Goal: Task Accomplishment & Management: Use online tool/utility

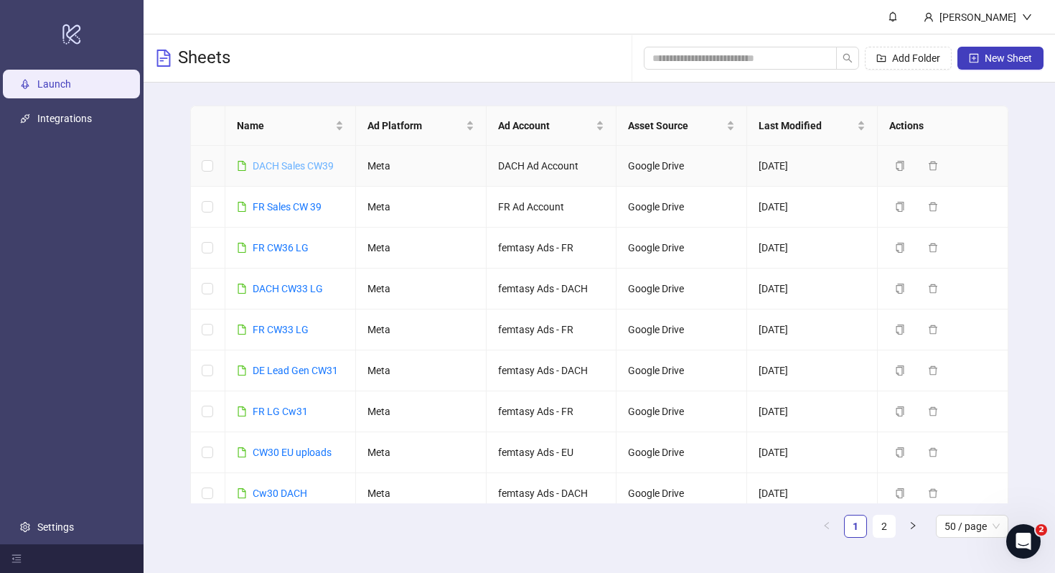
click at [291, 164] on link "DACH Sales CW39" at bounding box center [293, 165] width 81 height 11
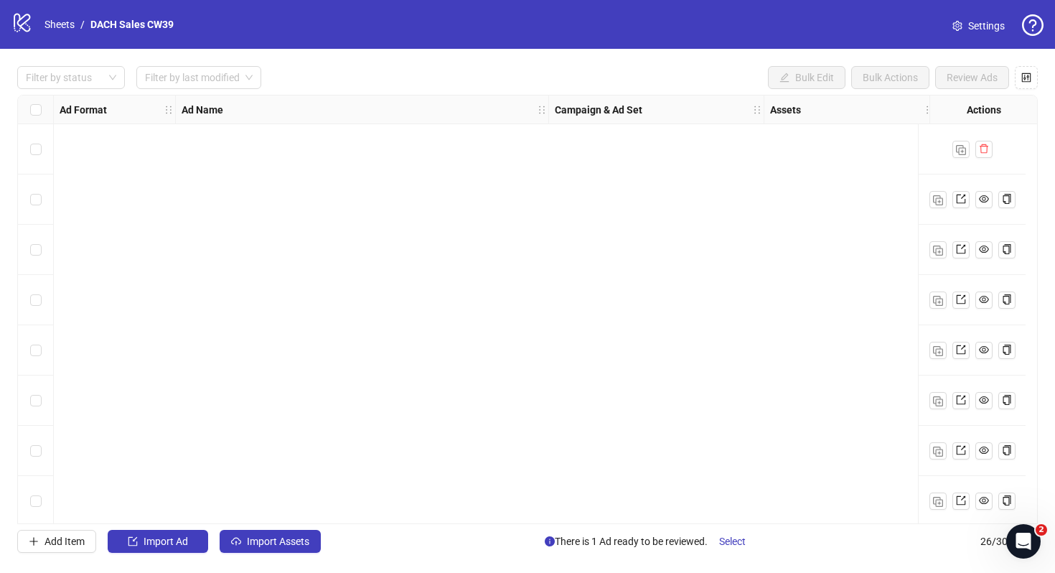
scroll to position [913, 0]
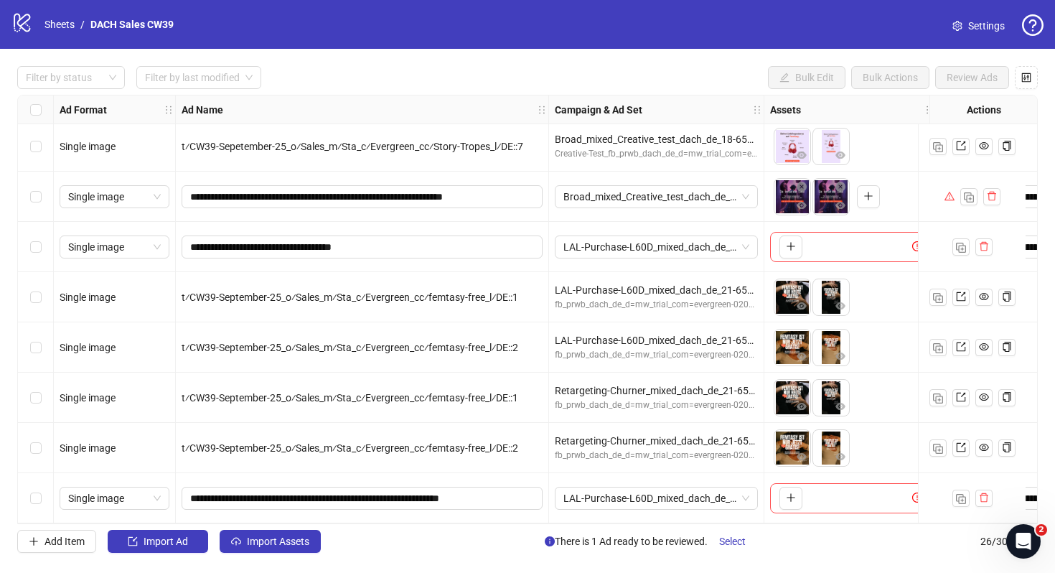
click at [965, 29] on link "Settings" at bounding box center [978, 25] width 75 height 23
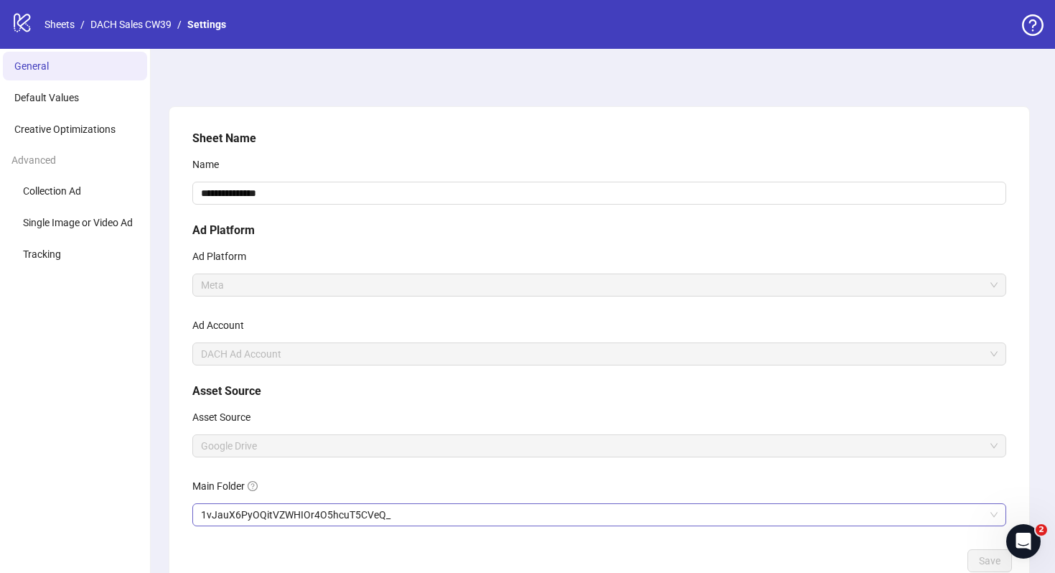
click at [267, 518] on span "1vJauX6PyOQitVZWHIOr4O5hcuT5CVeQ_" at bounding box center [599, 515] width 797 height 22
click at [989, 561] on span "Save" at bounding box center [990, 560] width 22 height 11
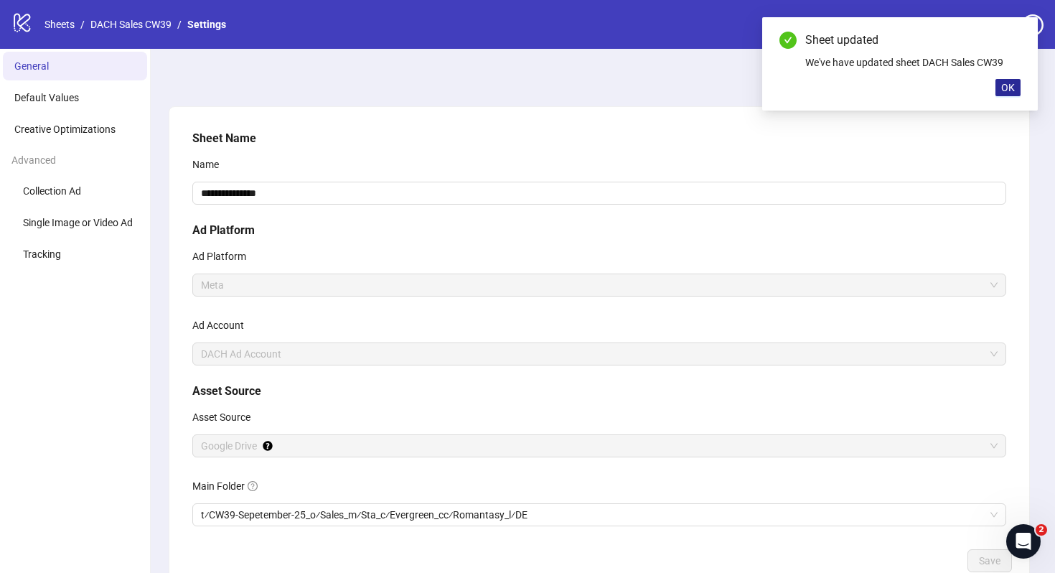
click at [1006, 85] on span "OK" at bounding box center [1008, 87] width 14 height 11
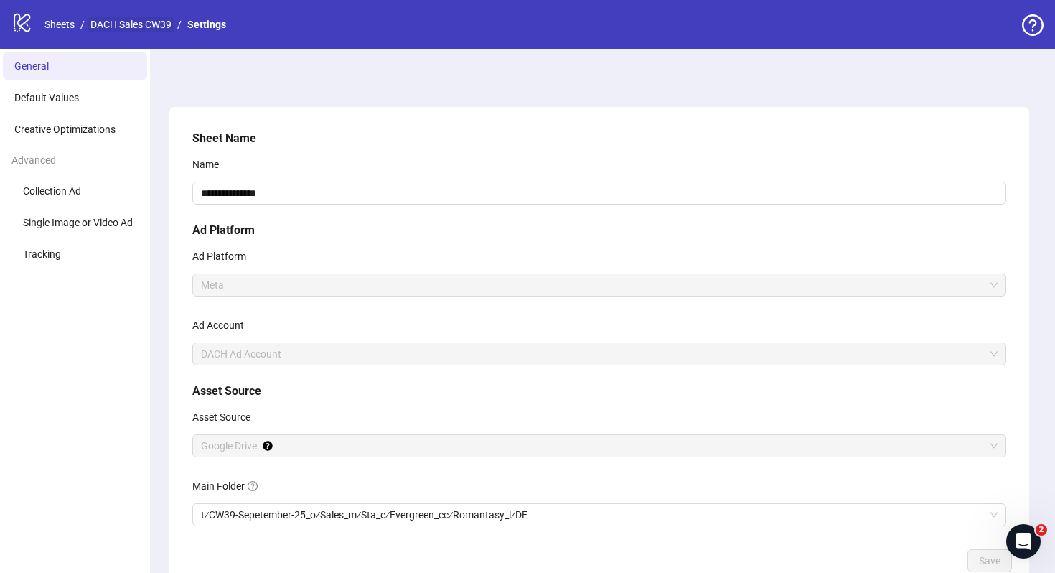
click at [140, 25] on link "DACH Sales CW39" at bounding box center [131, 25] width 87 height 16
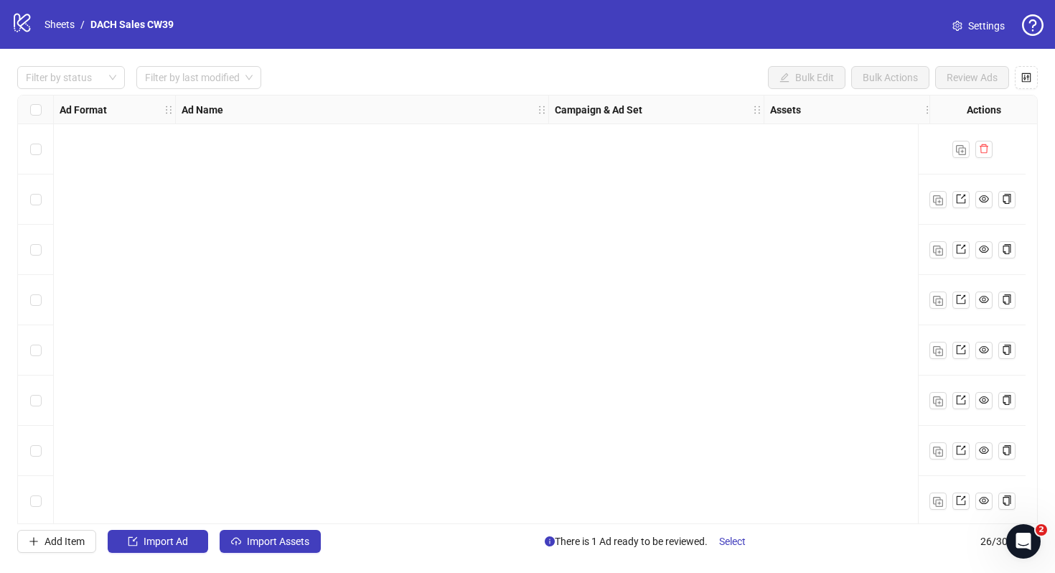
scroll to position [913, 0]
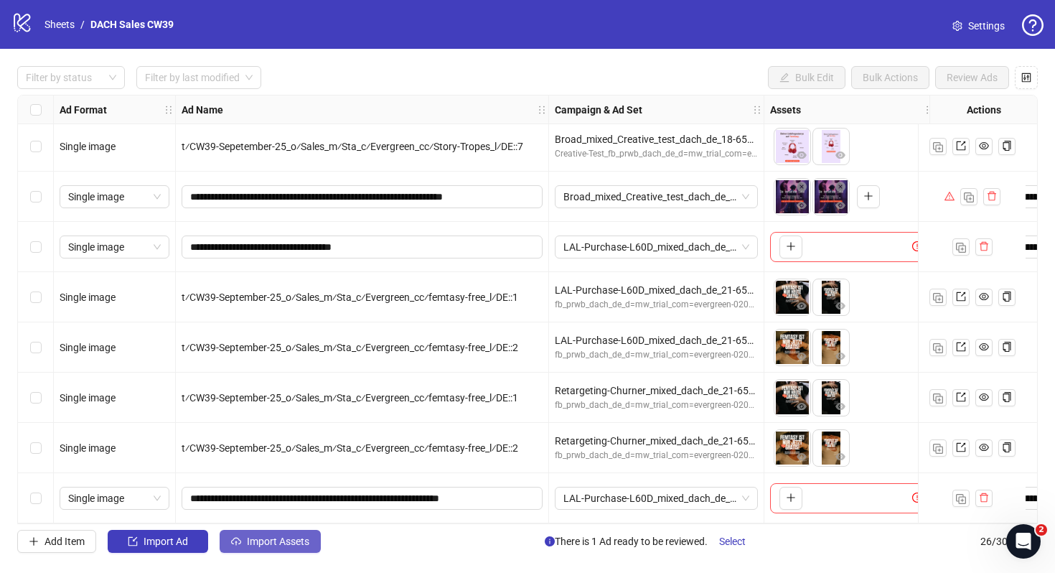
click at [285, 545] on span "Import Assets" at bounding box center [278, 541] width 62 height 11
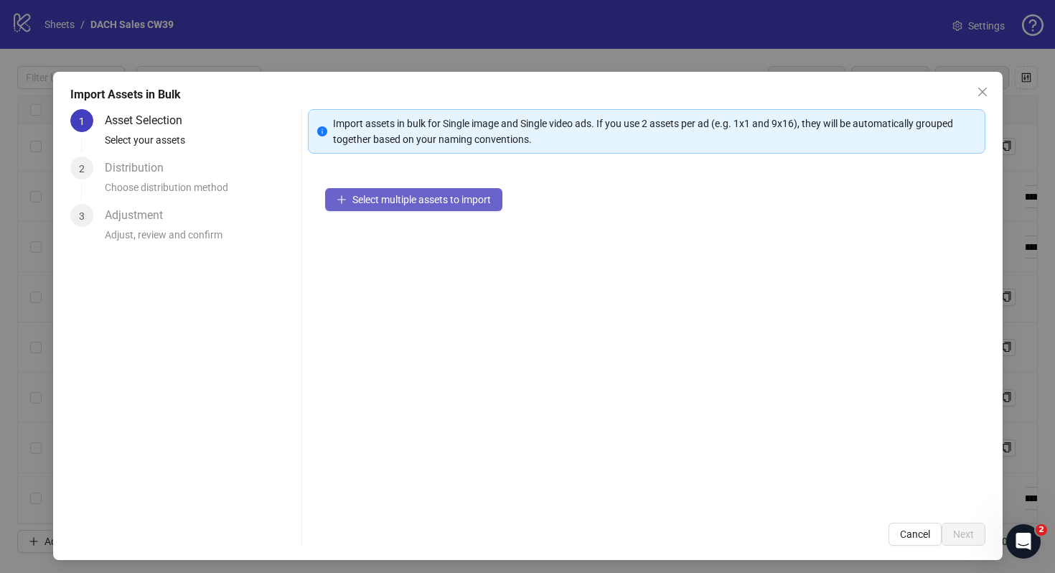
click at [458, 191] on button "Select multiple assets to import" at bounding box center [413, 199] width 177 height 23
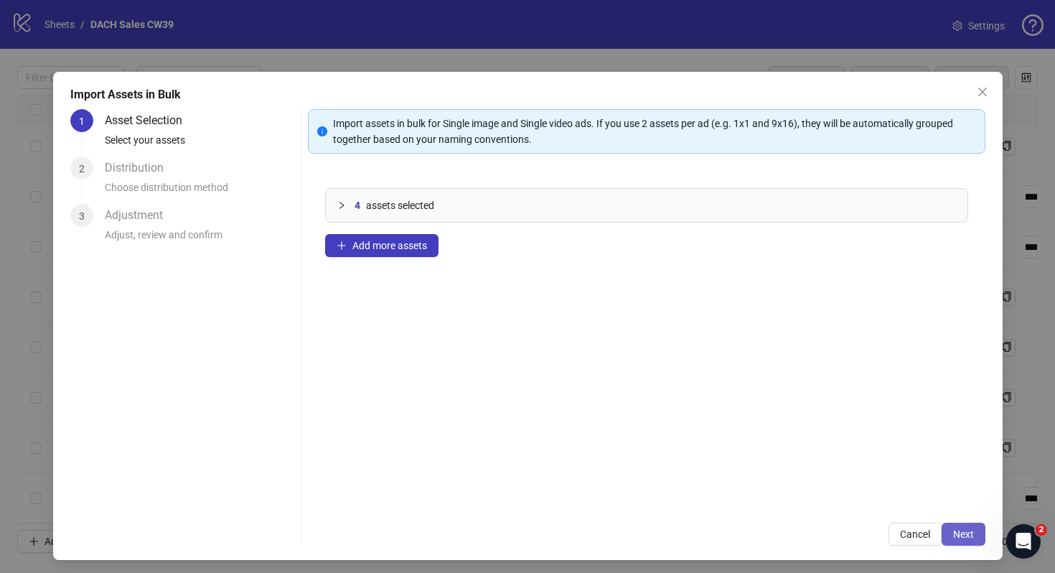
click at [969, 526] on button "Next" at bounding box center [964, 534] width 44 height 23
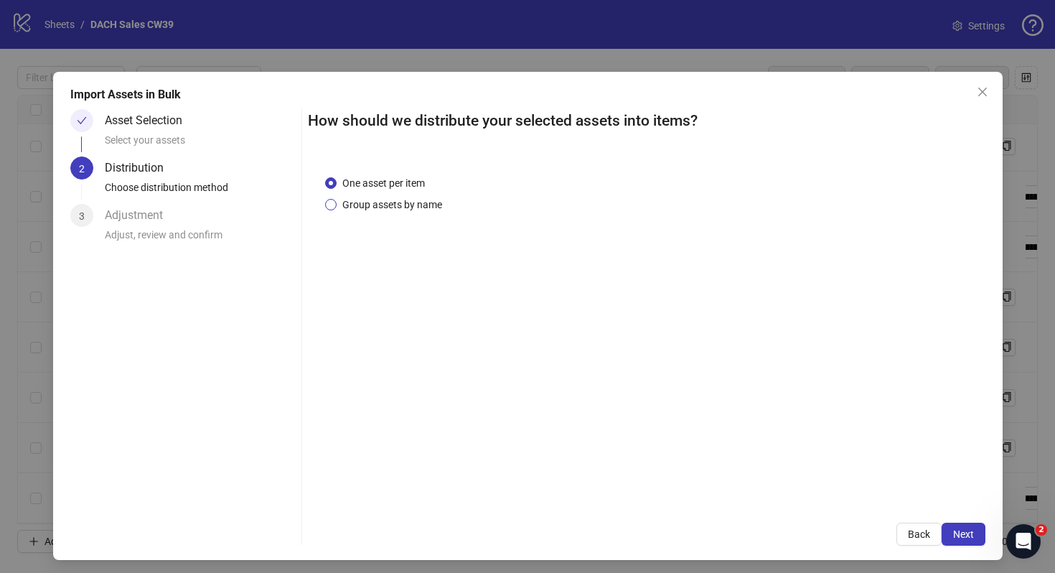
click at [409, 210] on span "Group assets by name" at bounding box center [392, 205] width 111 height 16
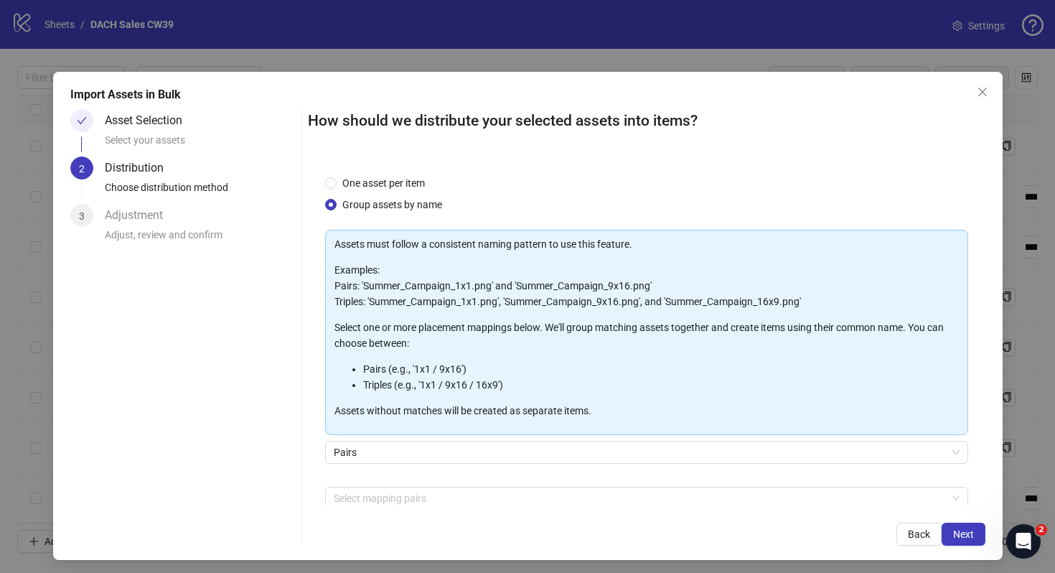
scroll to position [73, 0]
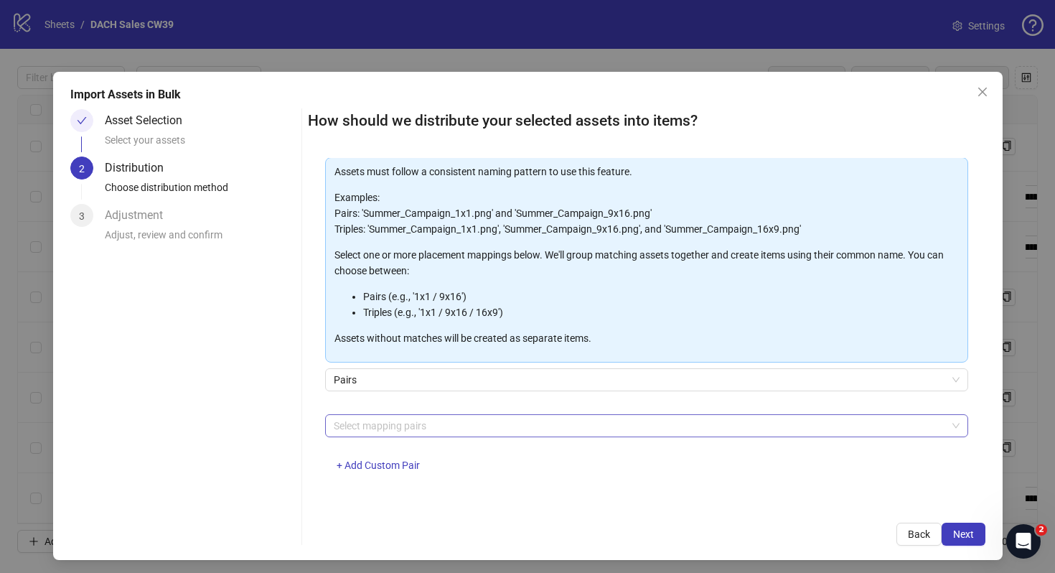
click at [441, 429] on div at bounding box center [639, 426] width 622 height 20
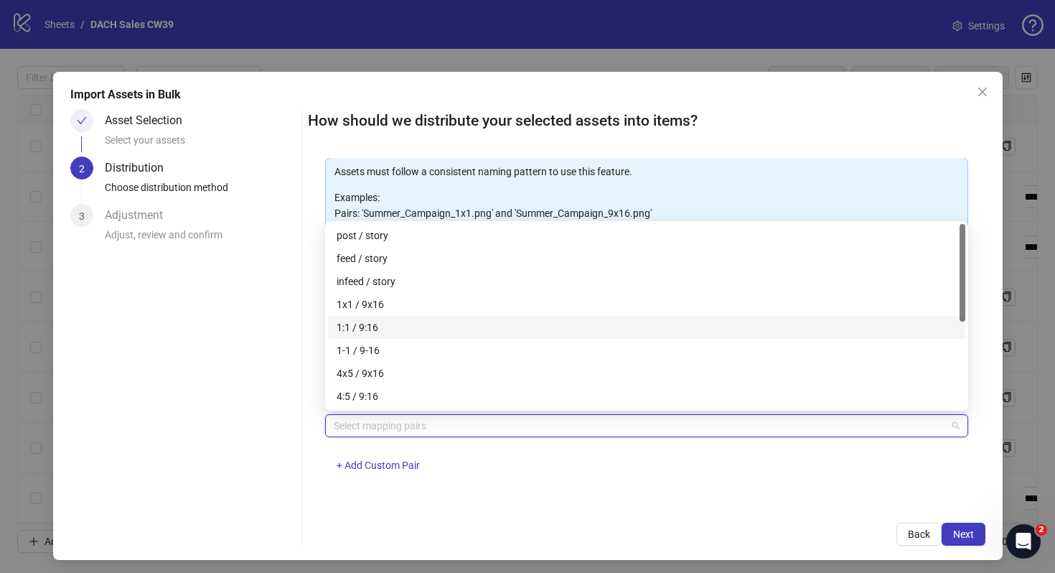
click at [435, 327] on div "1:1 / 9:16" at bounding box center [647, 327] width 620 height 16
click at [666, 475] on div "1:1 / 9:16 + Add Custom Pair" at bounding box center [646, 451] width 643 height 75
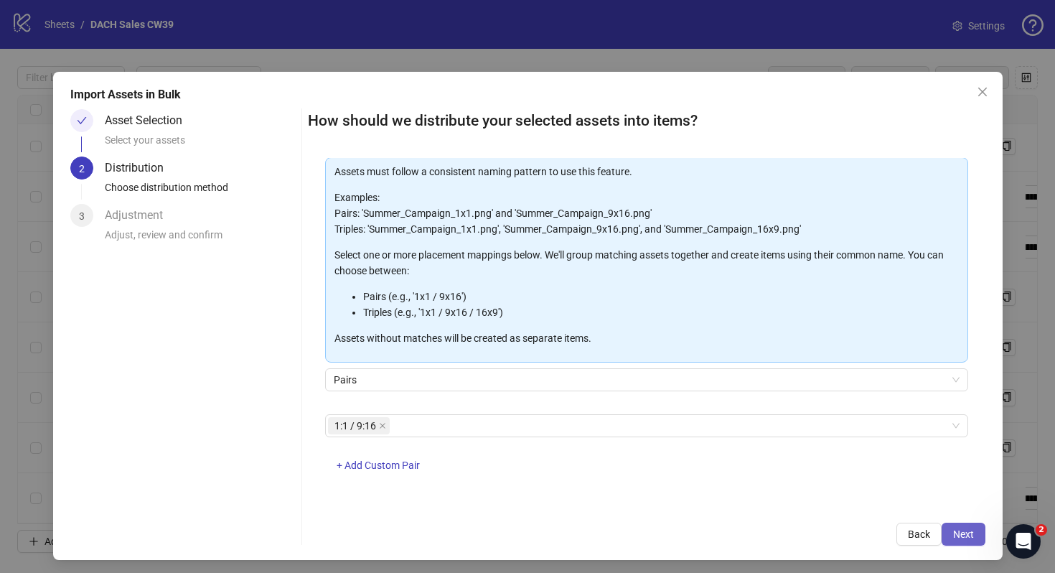
click at [958, 530] on span "Next" at bounding box center [963, 533] width 21 height 11
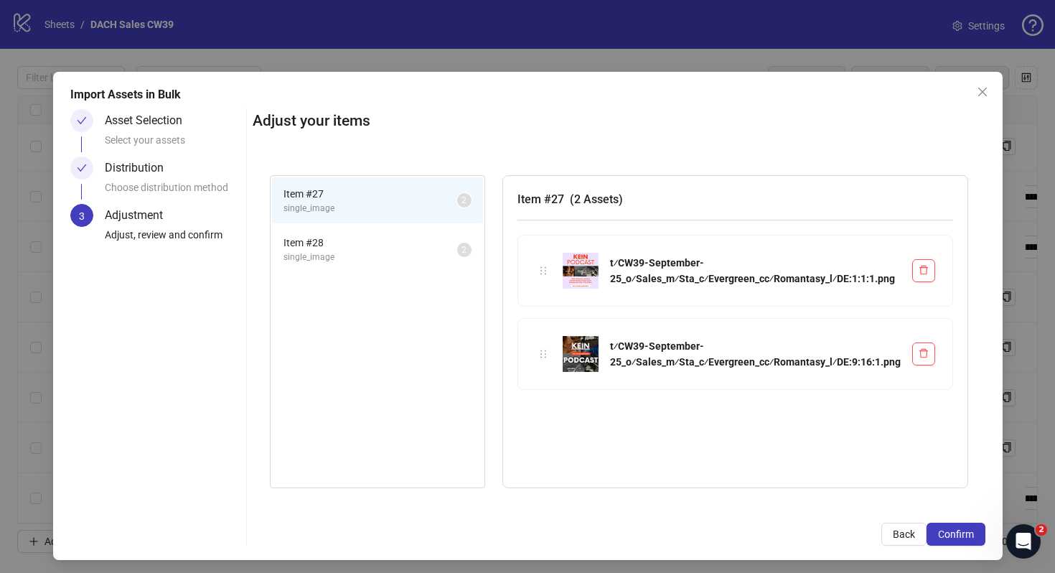
click at [385, 263] on span "single_image" at bounding box center [371, 258] width 174 height 14
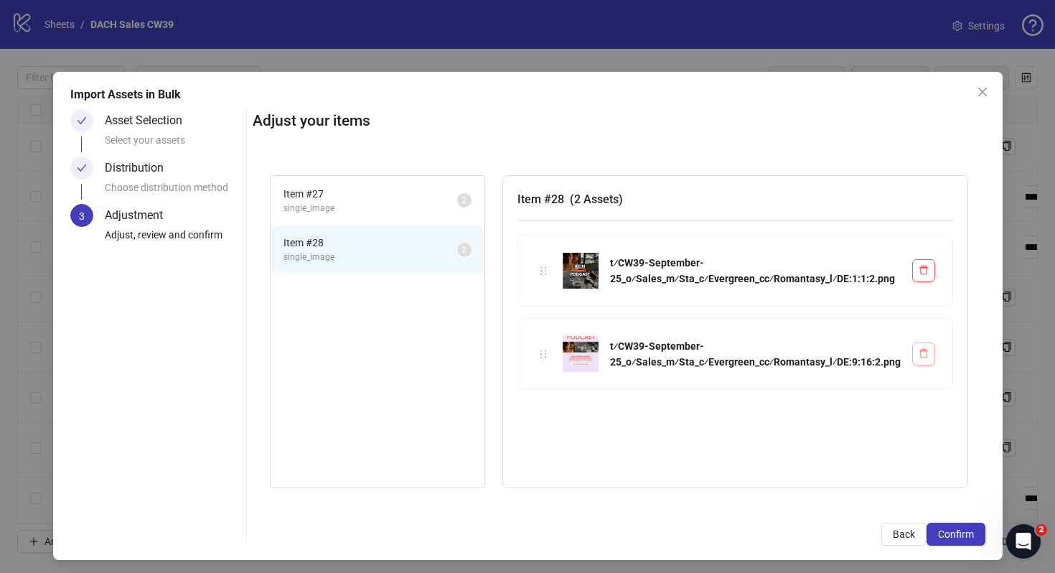
click at [925, 351] on icon "delete" at bounding box center [924, 353] width 10 height 10
click at [964, 541] on button "Confirm" at bounding box center [956, 534] width 59 height 23
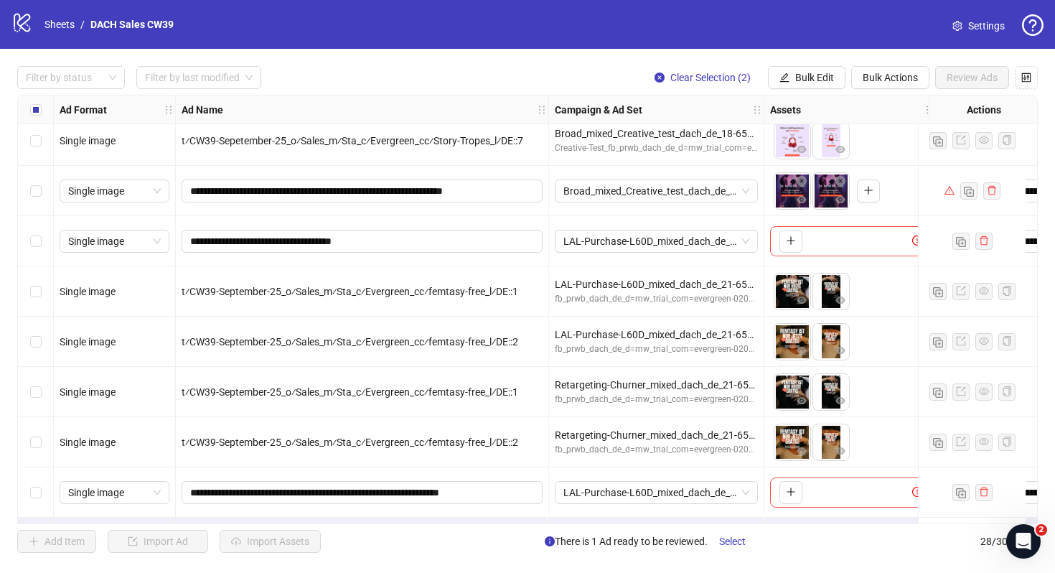
scroll to position [1014, 0]
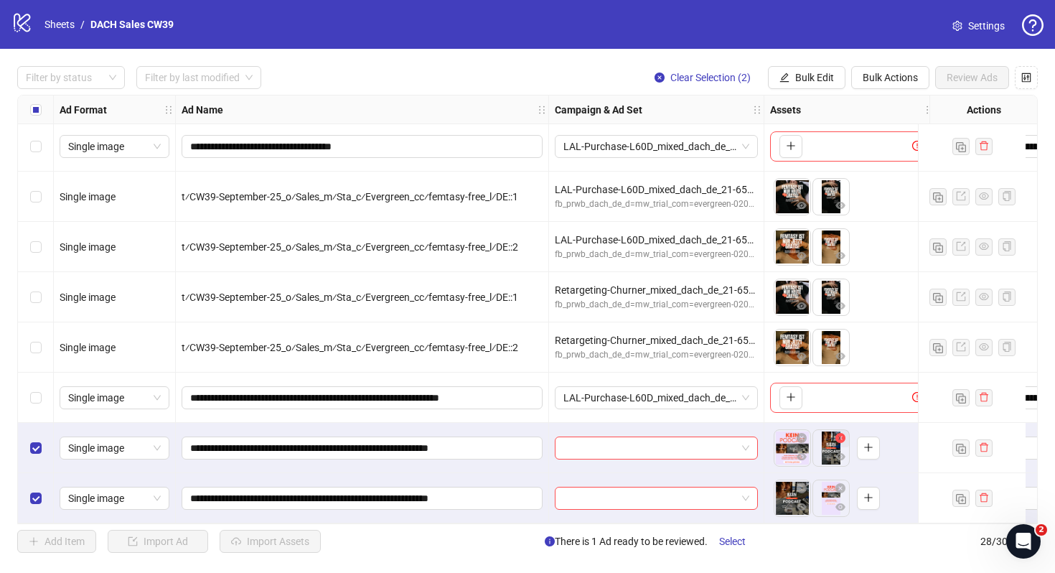
click at [842, 433] on icon "close-circle" at bounding box center [841, 438] width 10 height 10
click at [841, 483] on icon "close-circle" at bounding box center [841, 488] width 10 height 10
click at [831, 447] on icon "plus" at bounding box center [830, 447] width 8 height 1
click at [826, 497] on span "button" at bounding box center [830, 497] width 10 height 11
click at [801, 79] on span "Bulk Edit" at bounding box center [814, 77] width 39 height 11
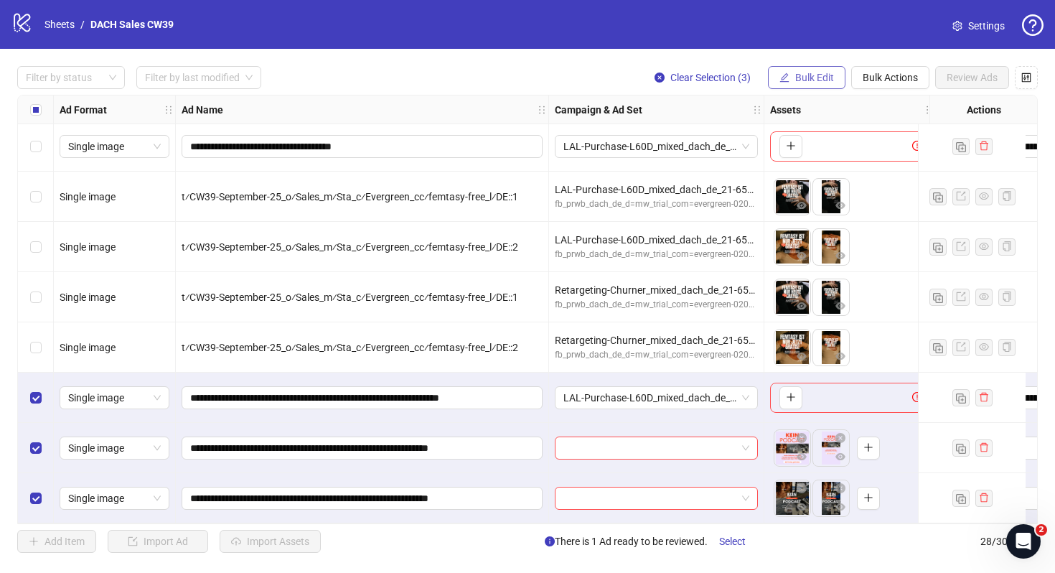
click at [803, 69] on button "Bulk Edit" at bounding box center [807, 77] width 78 height 23
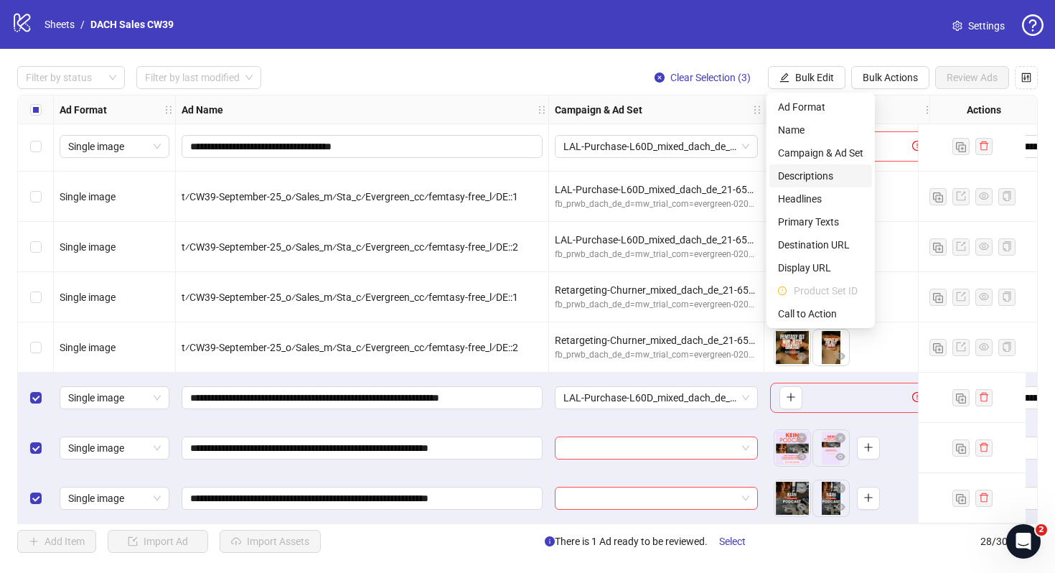
click at [813, 174] on span "Descriptions" at bounding box center [820, 176] width 85 height 16
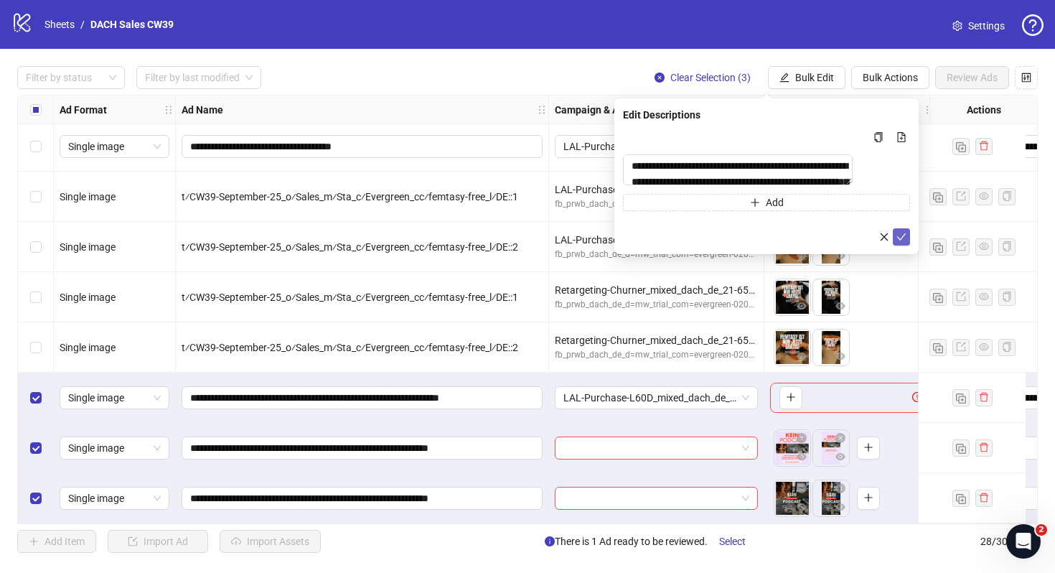
click at [902, 237] on button "submit" at bounding box center [901, 236] width 17 height 17
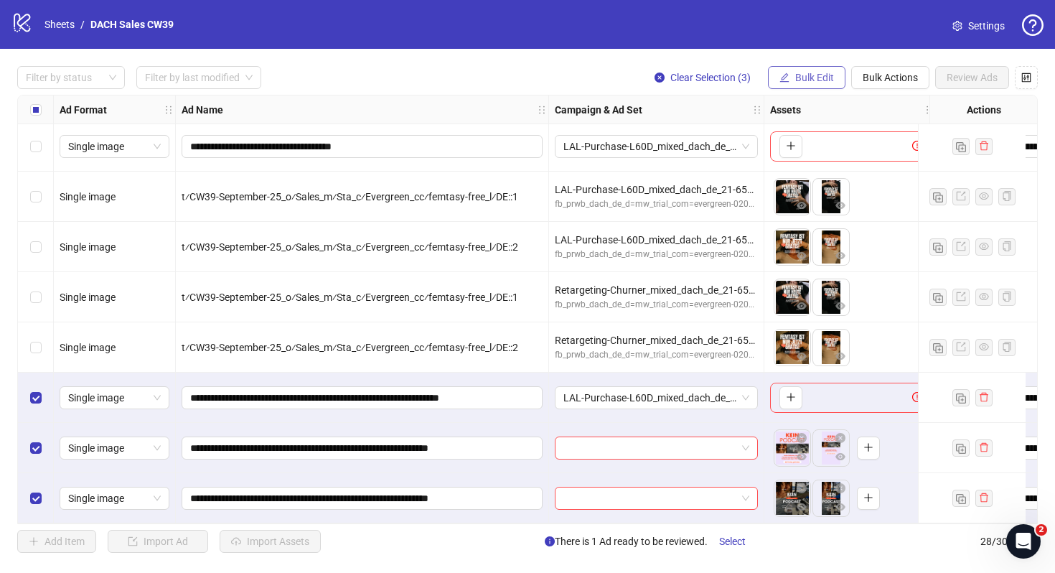
click at [838, 81] on button "Bulk Edit" at bounding box center [807, 77] width 78 height 23
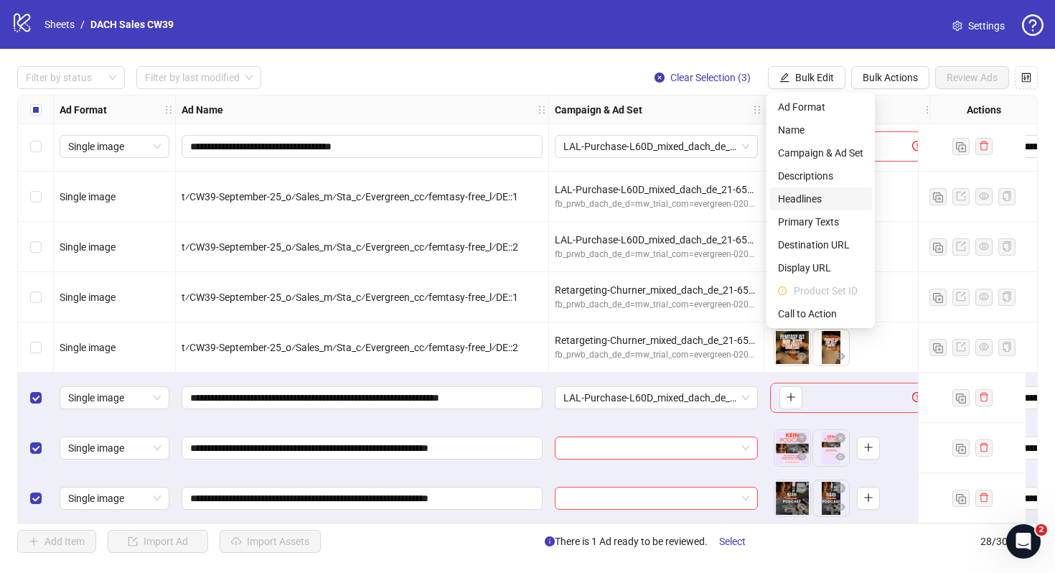
click at [798, 195] on span "Headlines" at bounding box center [820, 199] width 85 height 16
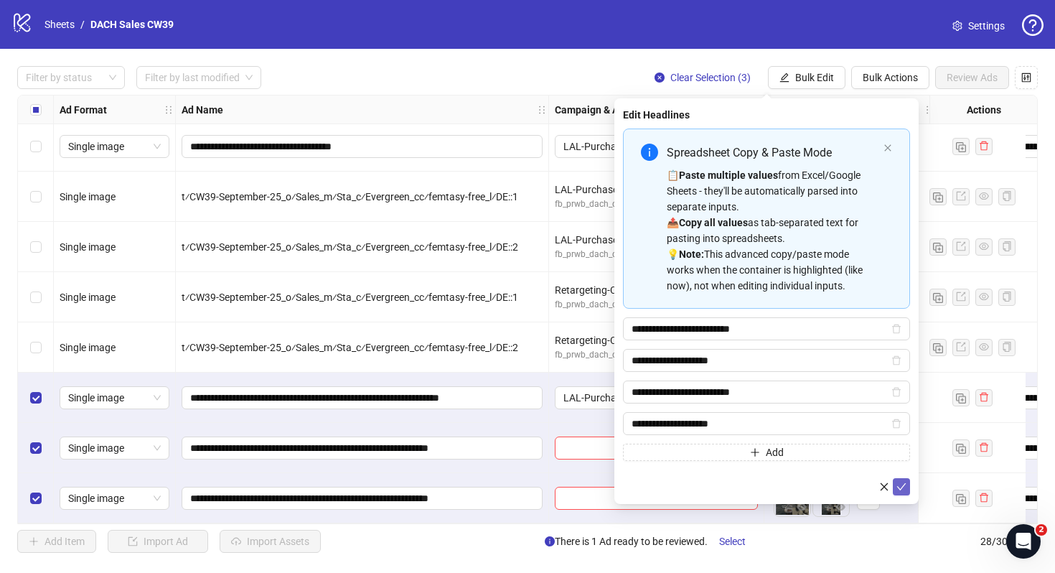
click at [907, 485] on button "submit" at bounding box center [901, 486] width 17 height 17
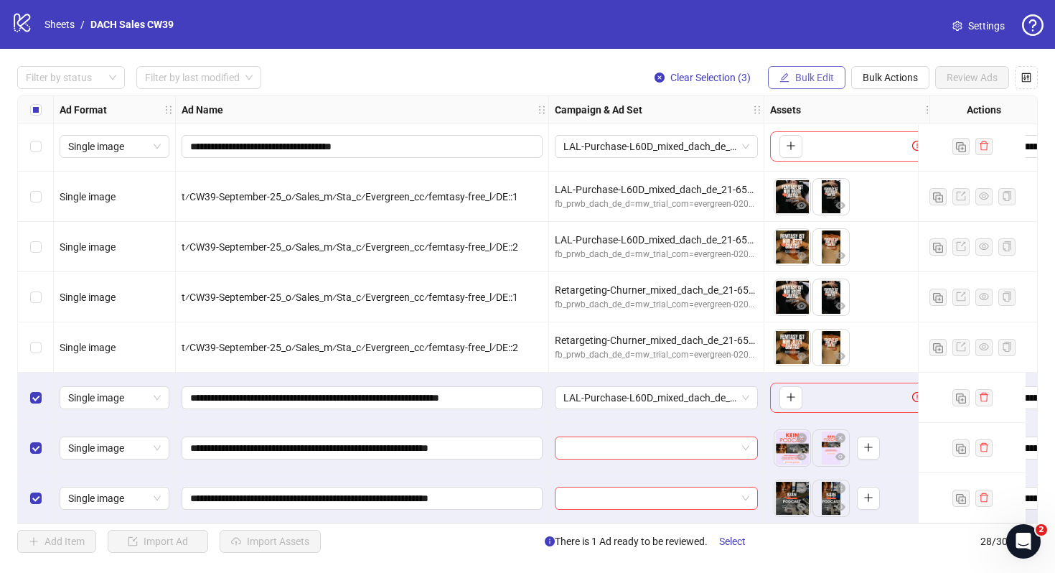
click at [809, 74] on span "Bulk Edit" at bounding box center [814, 77] width 39 height 11
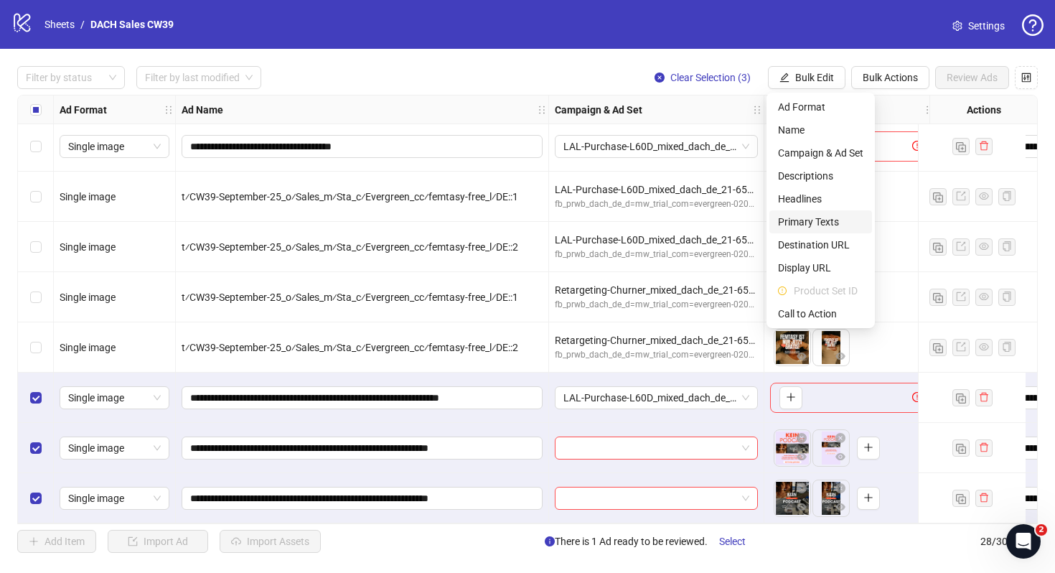
click at [808, 216] on span "Primary Texts" at bounding box center [820, 222] width 85 height 16
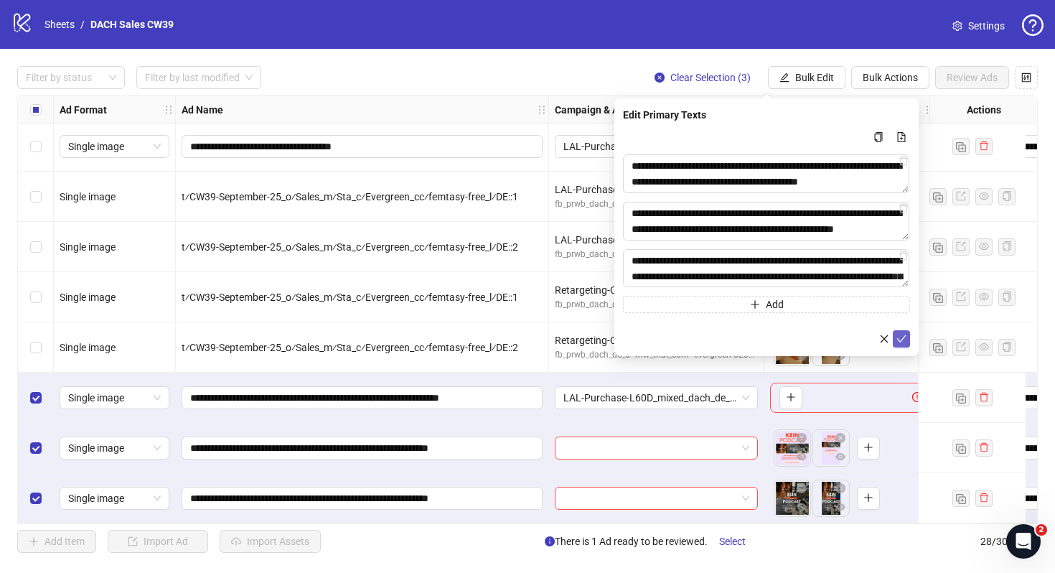
click at [904, 339] on icon "check" at bounding box center [902, 339] width 10 height 10
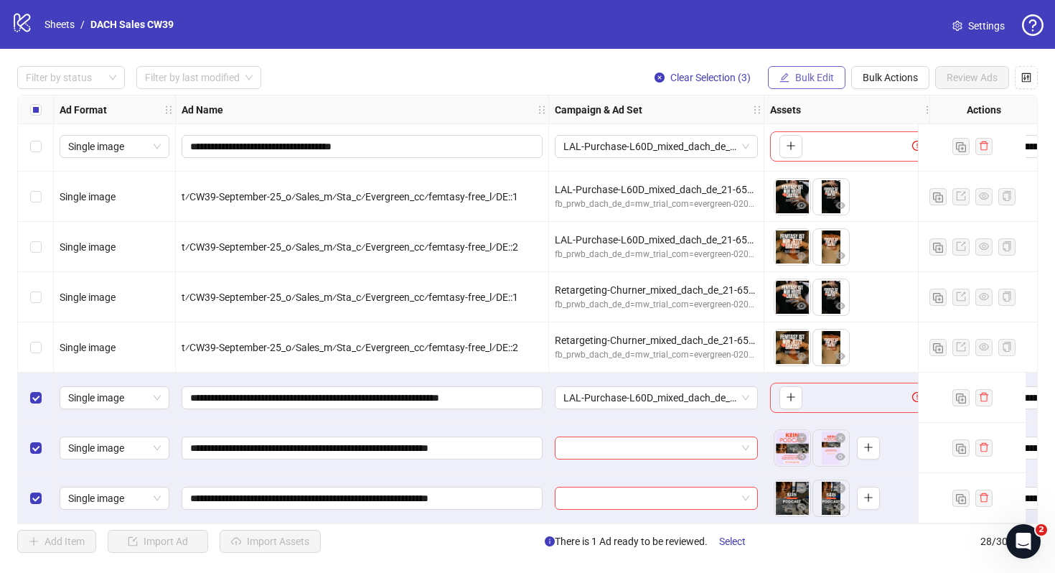
click at [806, 79] on span "Bulk Edit" at bounding box center [814, 77] width 39 height 11
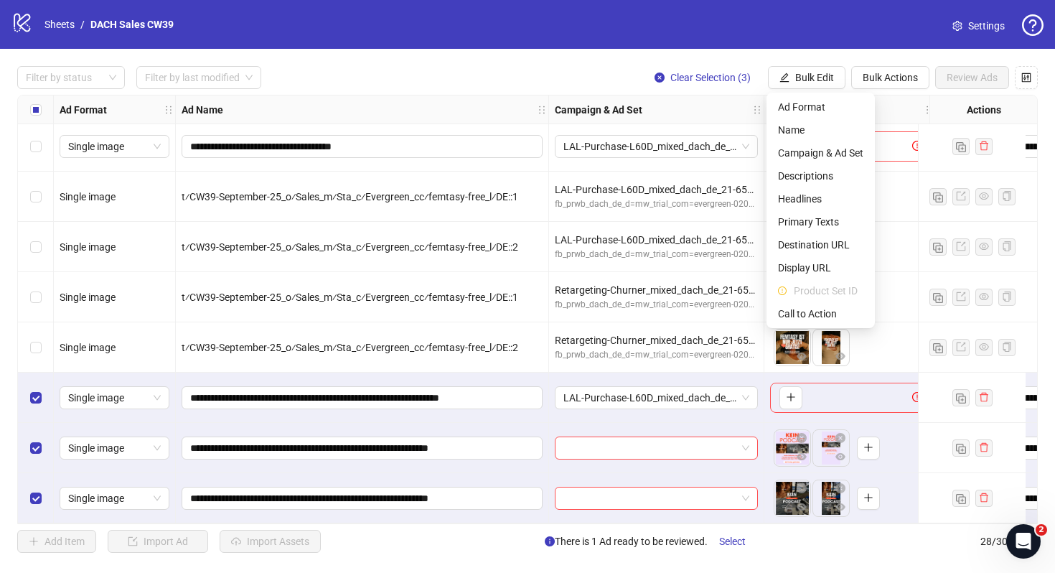
click at [824, 301] on li "Product Set ID" at bounding box center [821, 290] width 103 height 23
click at [835, 311] on span "Call to Action" at bounding box center [820, 314] width 85 height 16
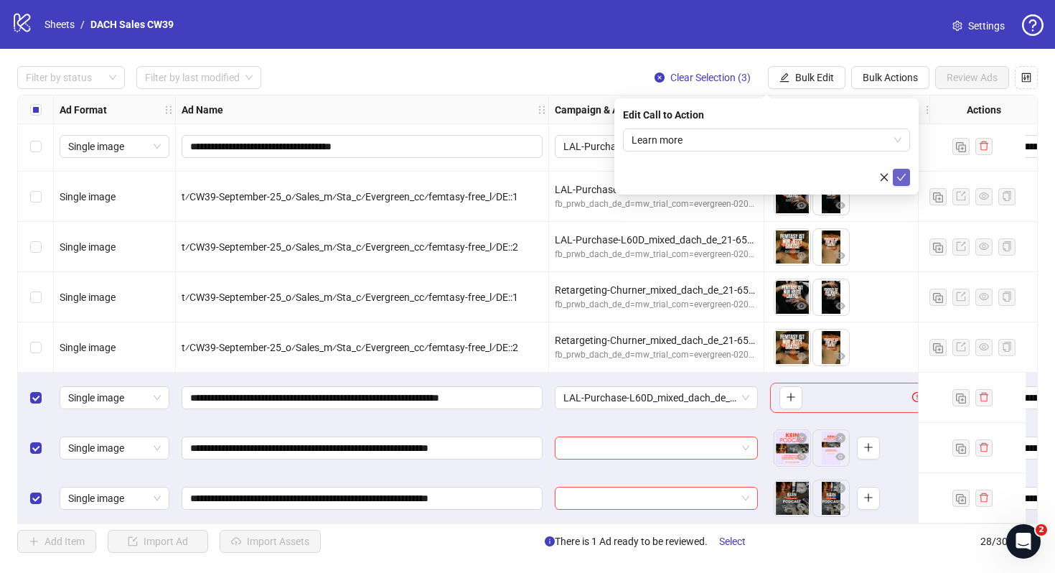
click at [897, 176] on icon "check" at bounding box center [902, 177] width 10 height 10
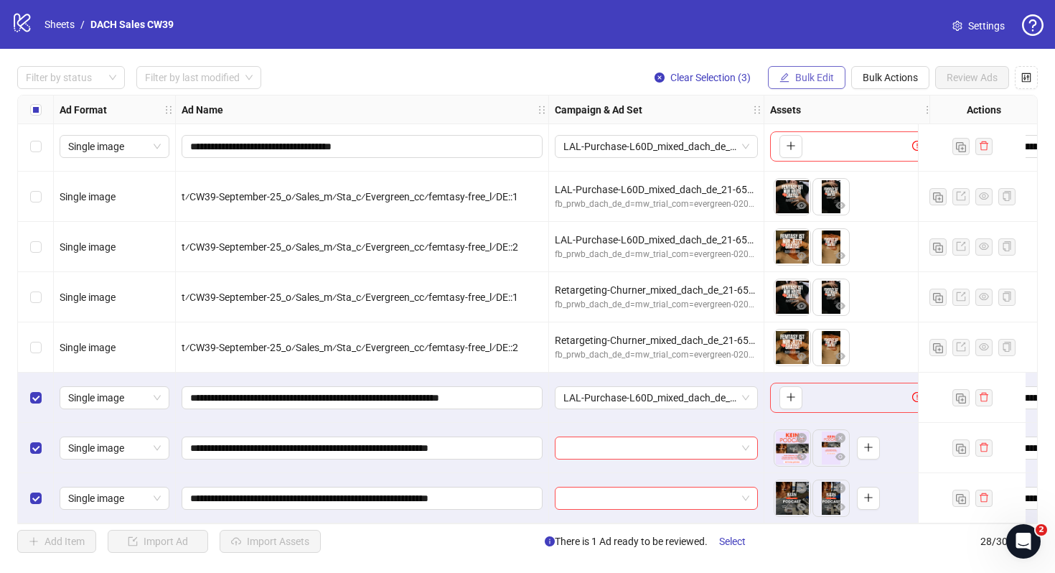
click at [794, 84] on button "Bulk Edit" at bounding box center [807, 77] width 78 height 23
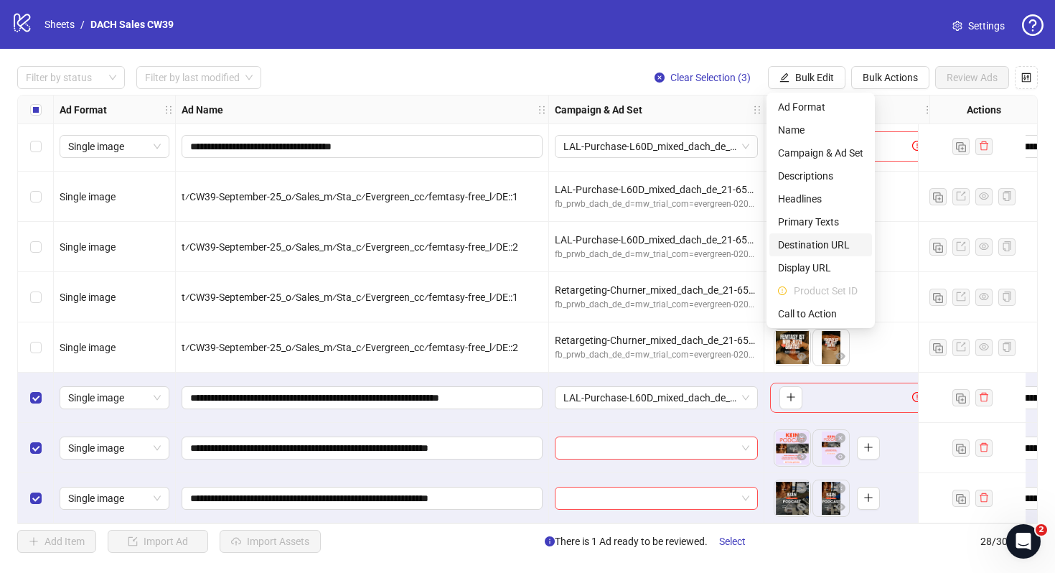
click at [830, 248] on span "Destination URL" at bounding box center [820, 245] width 85 height 16
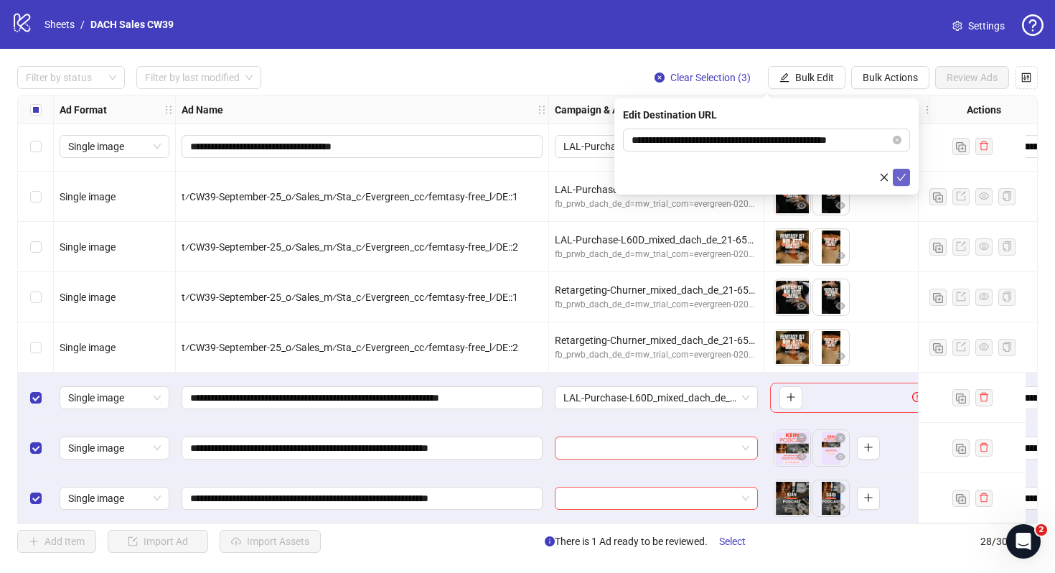
click at [907, 180] on button "submit" at bounding box center [901, 177] width 17 height 17
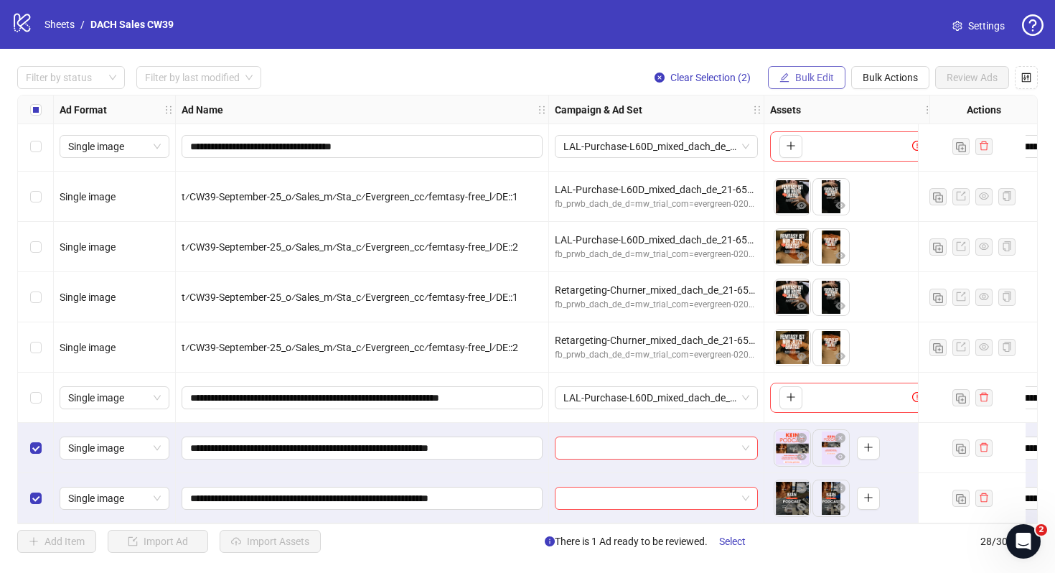
click at [802, 71] on button "Bulk Edit" at bounding box center [807, 77] width 78 height 23
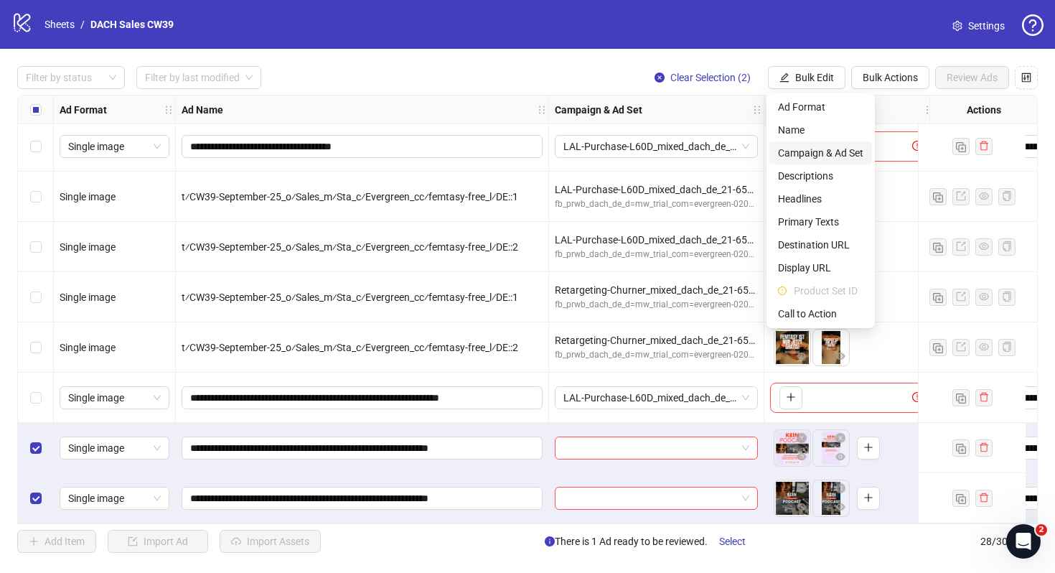
click at [831, 149] on span "Campaign & Ad Set" at bounding box center [820, 153] width 85 height 16
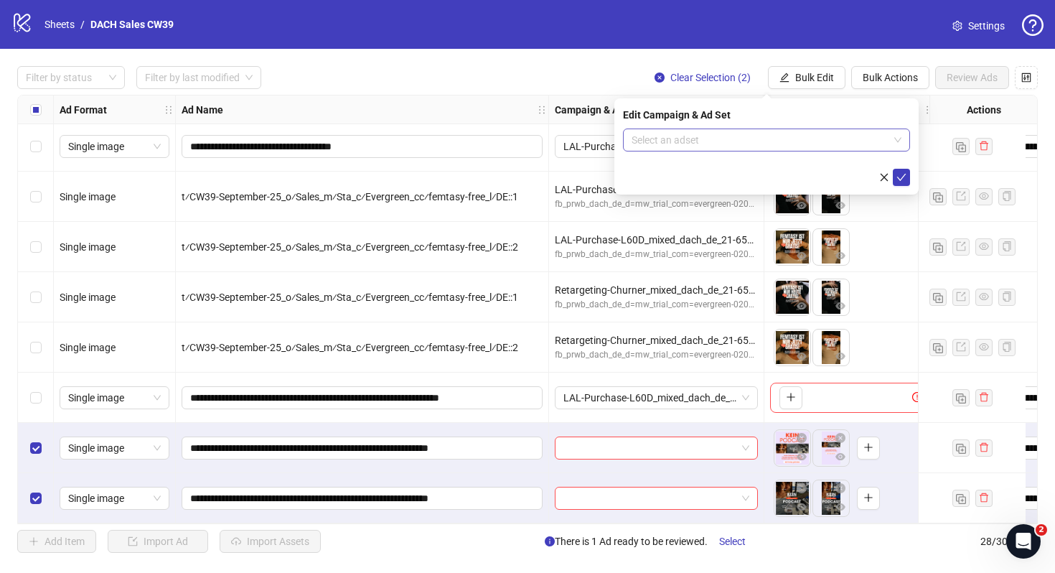
click at [792, 147] on input "search" at bounding box center [760, 140] width 257 height 22
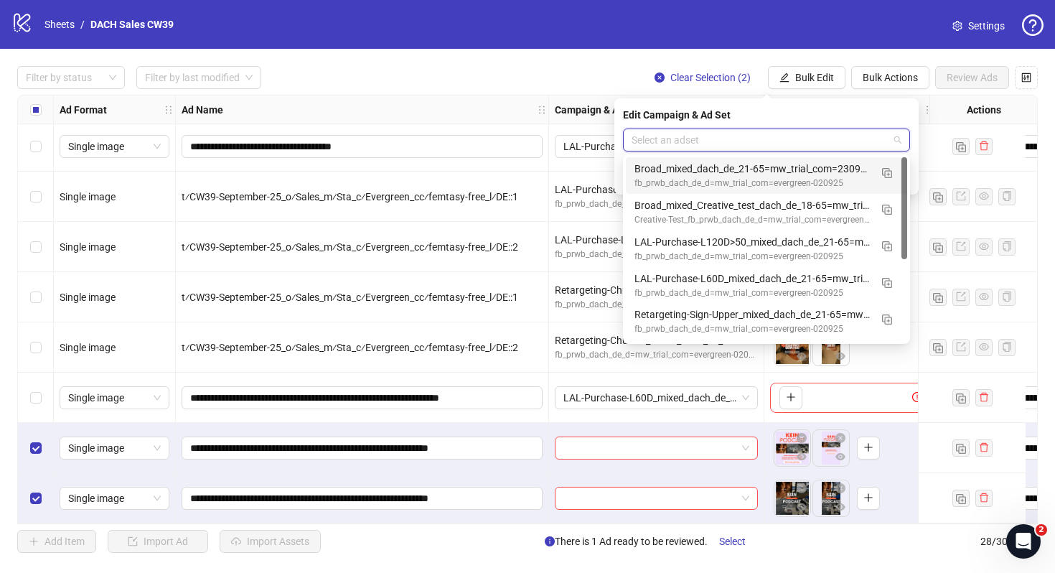
click at [785, 177] on div "fb_prwb_dach_de_d=mw_trial_com=evergreen-020925" at bounding box center [752, 184] width 235 height 14
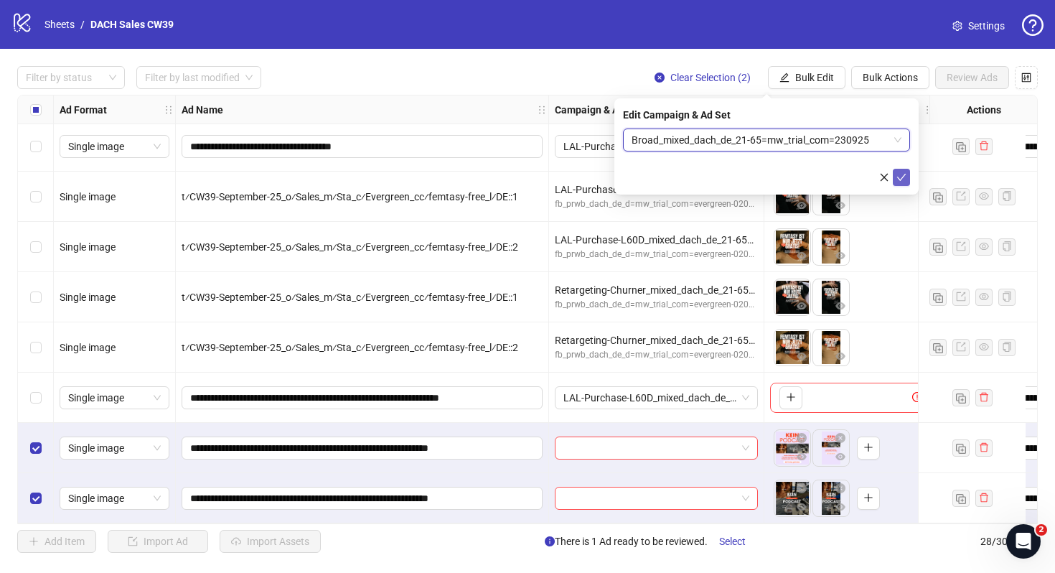
click at [899, 179] on icon "check" at bounding box center [902, 177] width 10 height 10
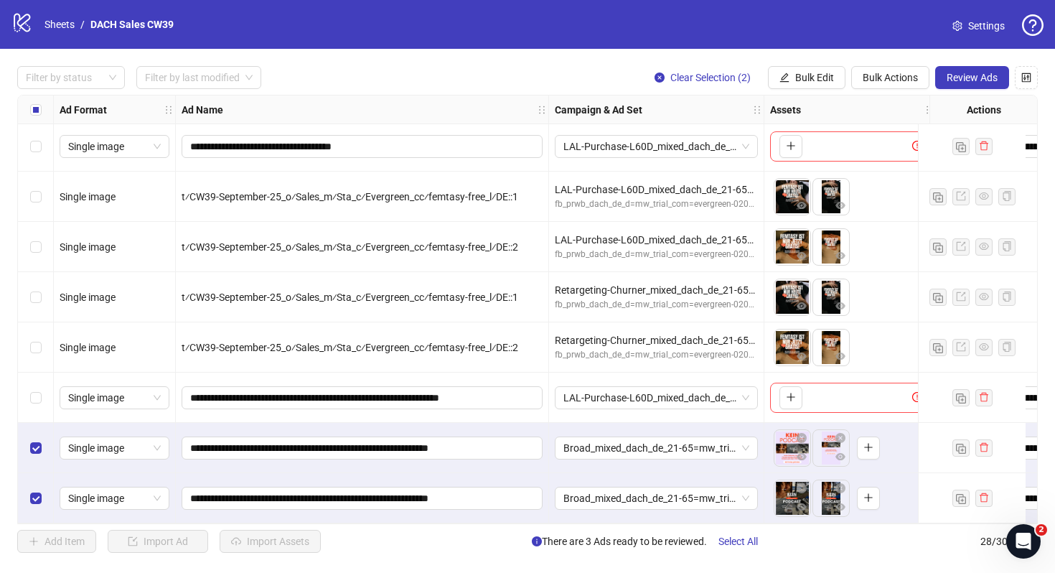
click at [989, 28] on span "Settings" at bounding box center [986, 26] width 37 height 16
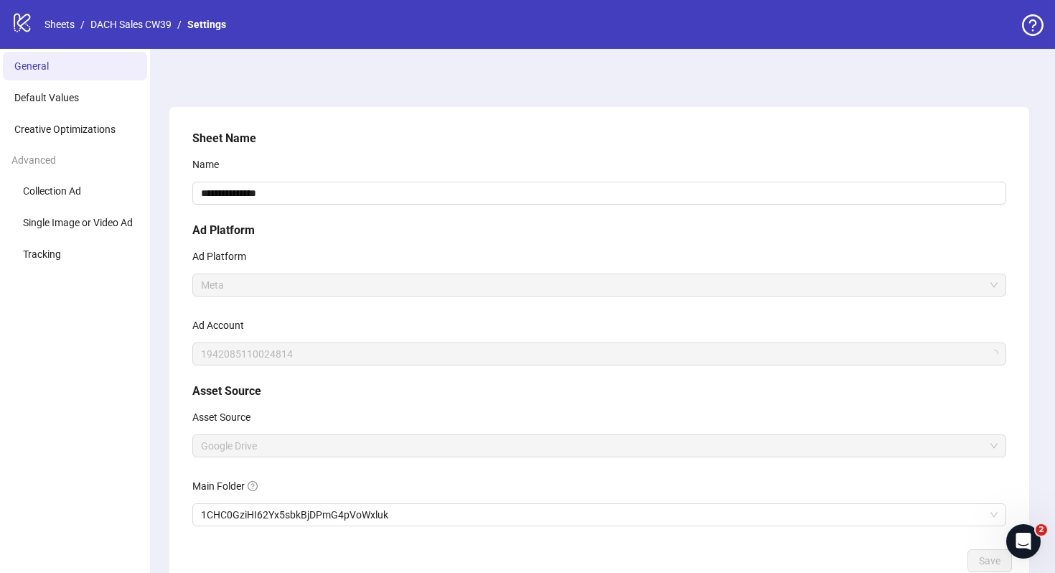
scroll to position [92, 0]
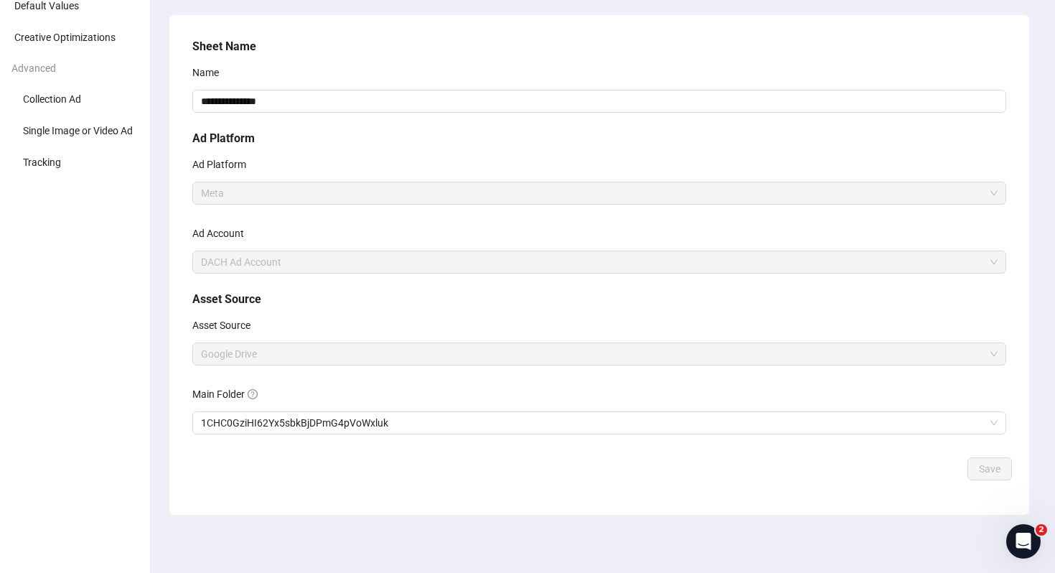
click at [386, 436] on div "**********" at bounding box center [600, 244] width 826 height 425
click at [388, 424] on span "1CHC0GziHI62Yx5sbkBjDPmG4pVoWxluk" at bounding box center [599, 423] width 797 height 22
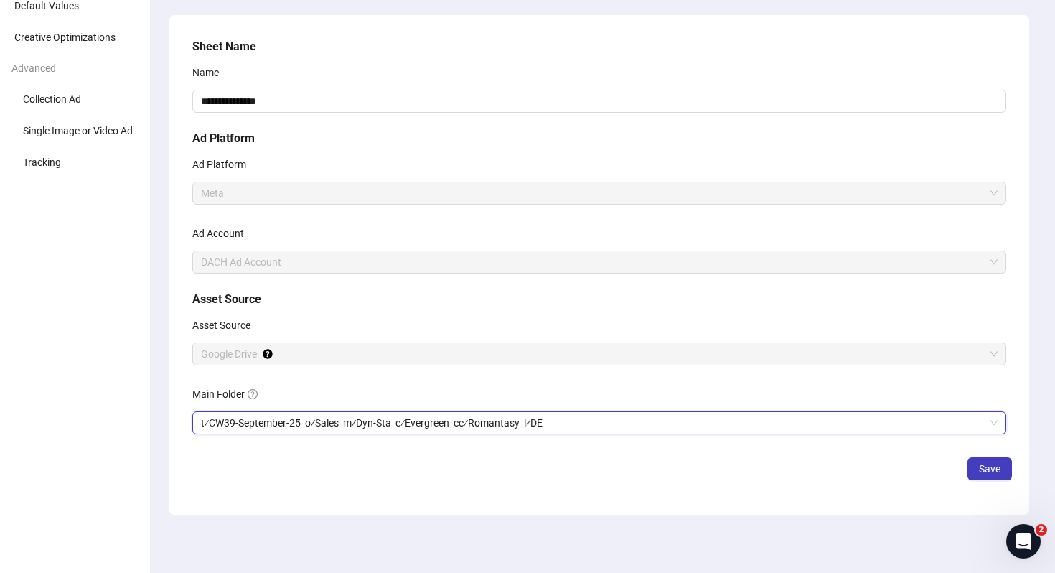
click at [981, 456] on div "**********" at bounding box center [600, 244] width 826 height 425
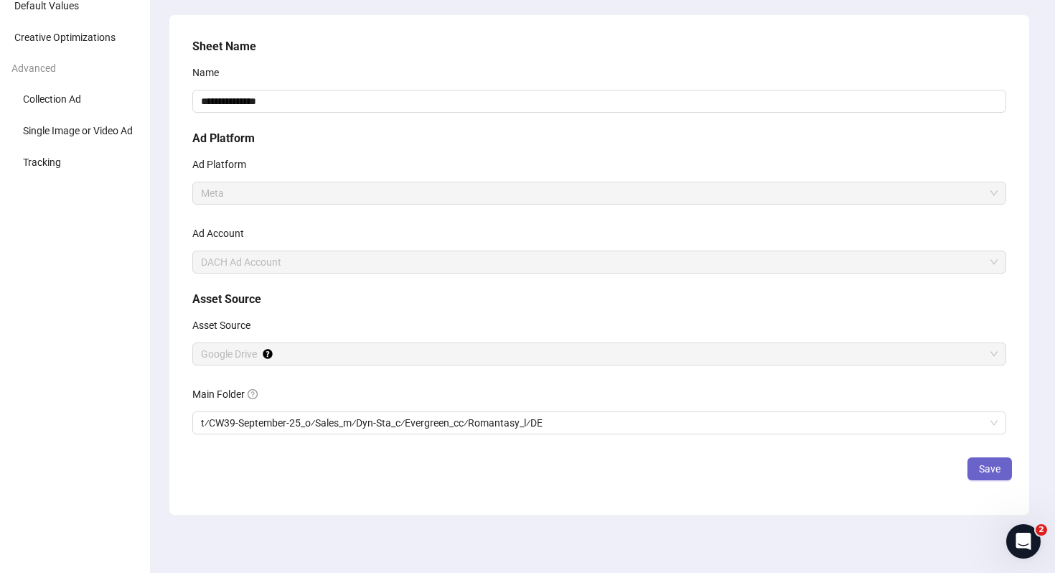
click at [991, 459] on button "Save" at bounding box center [990, 468] width 45 height 23
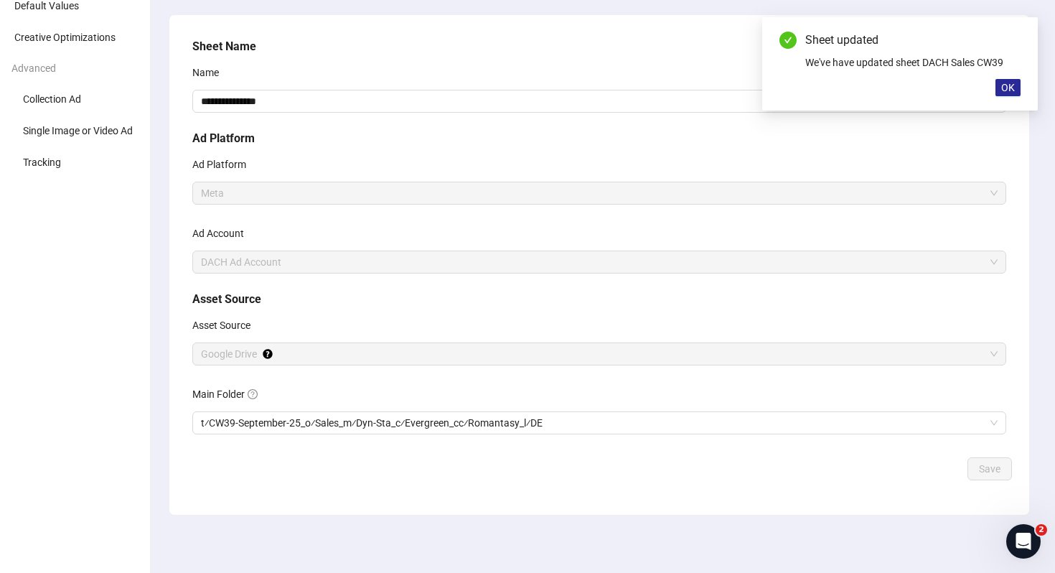
click at [1017, 80] on button "OK" at bounding box center [1008, 87] width 25 height 17
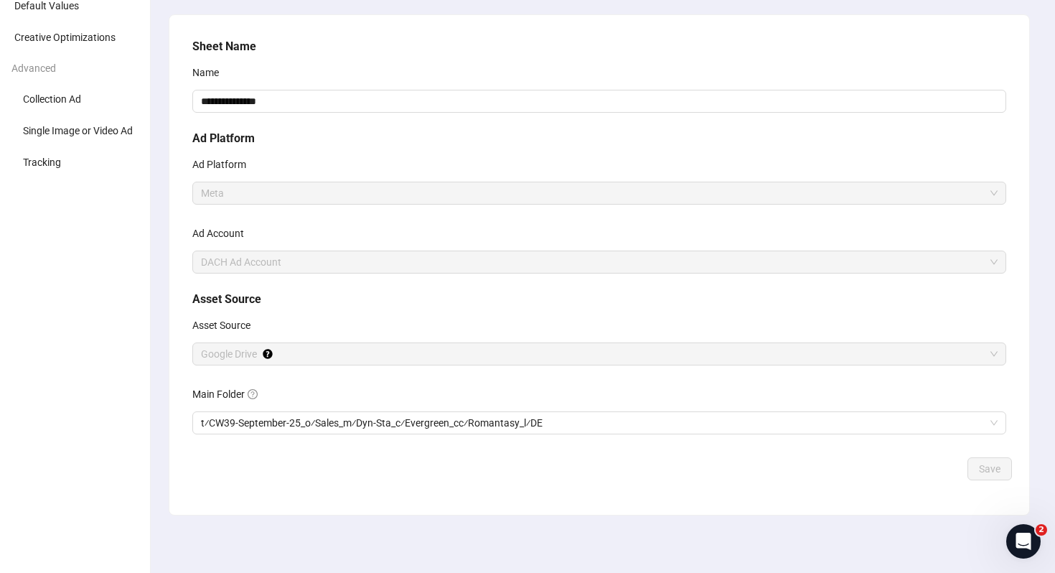
scroll to position [0, 0]
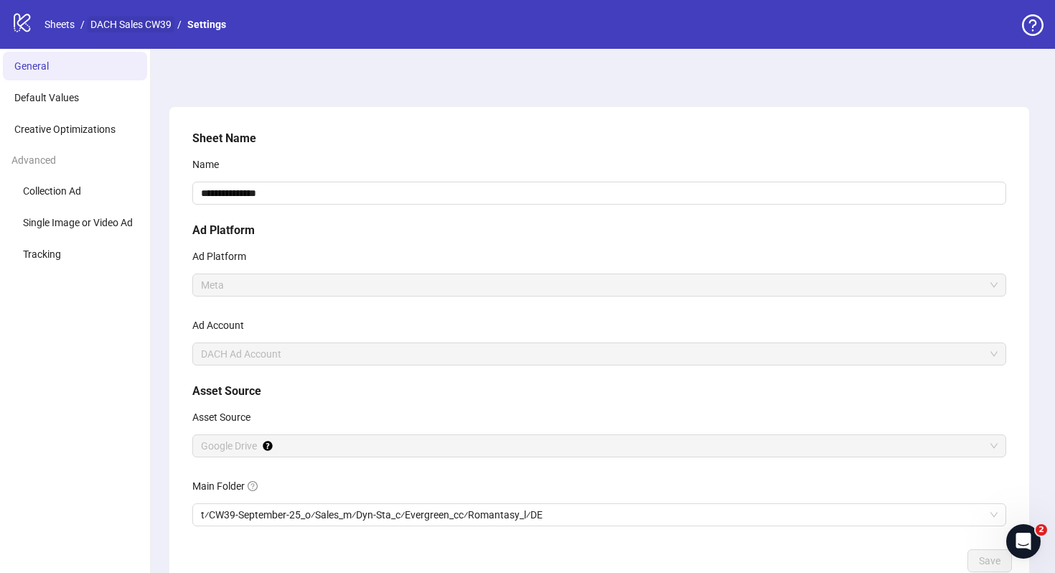
click at [142, 19] on link "DACH Sales CW39" at bounding box center [131, 25] width 87 height 16
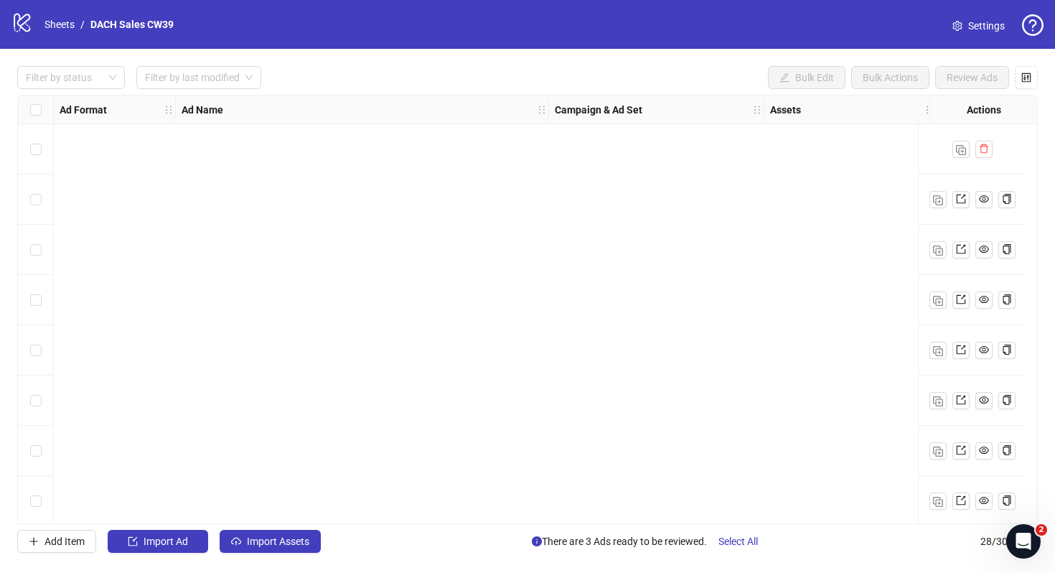
scroll to position [1014, 0]
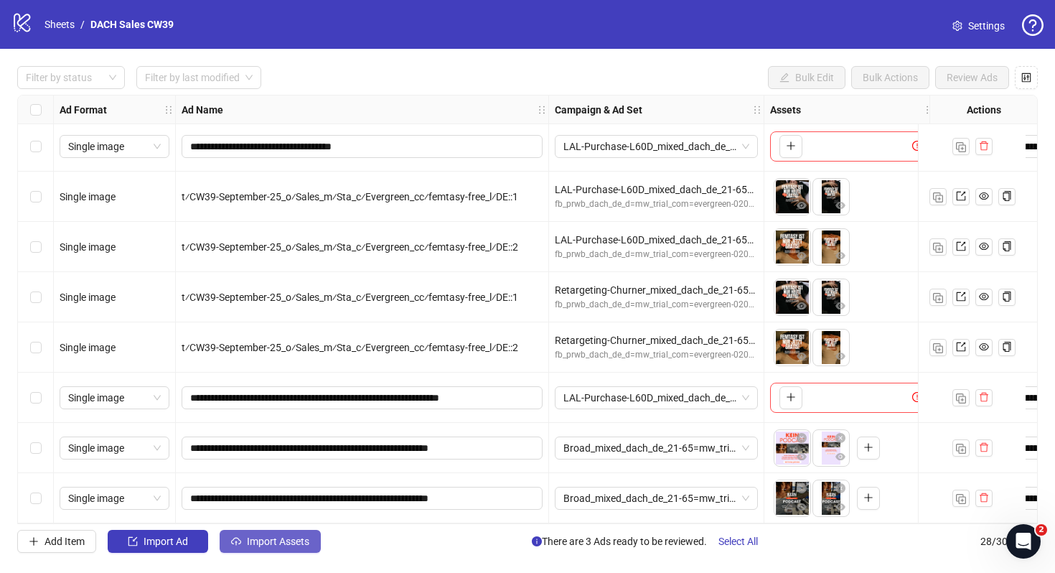
click at [281, 533] on button "Import Assets" at bounding box center [270, 541] width 101 height 23
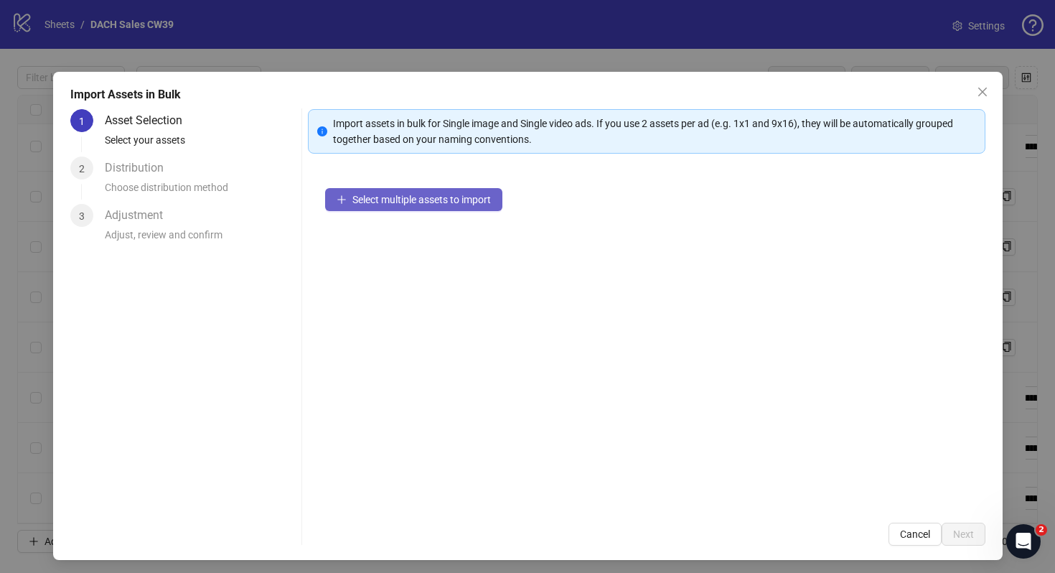
click at [442, 195] on span "Select multiple assets to import" at bounding box center [421, 199] width 139 height 11
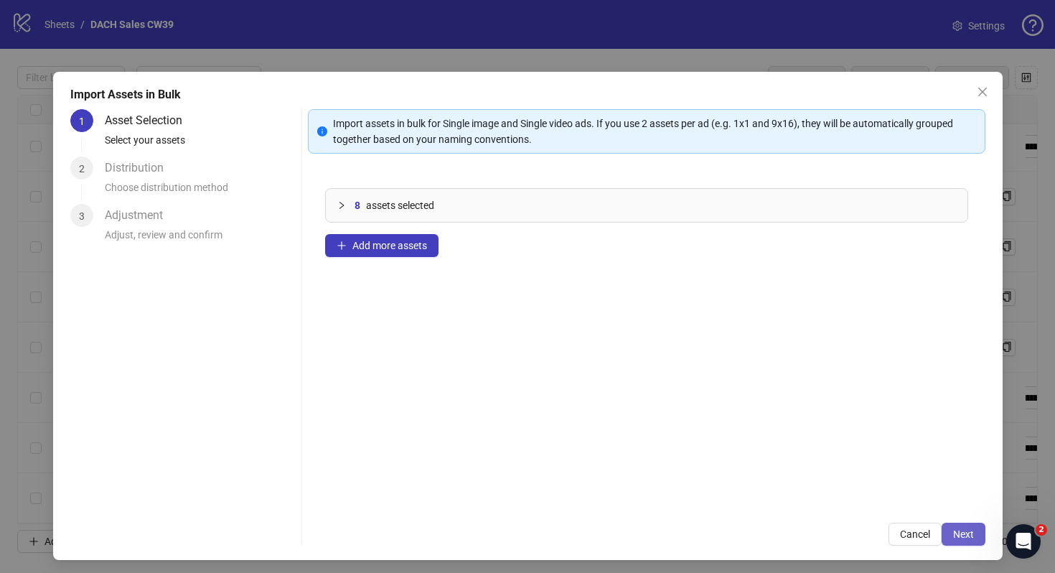
click at [975, 538] on button "Next" at bounding box center [964, 534] width 44 height 23
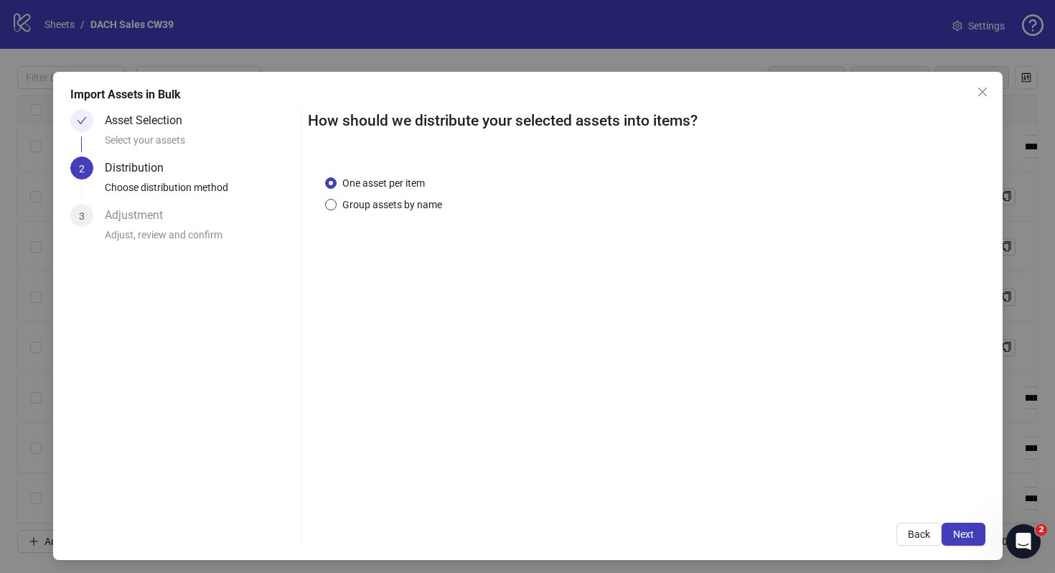
click at [414, 203] on span "Group assets by name" at bounding box center [392, 205] width 111 height 16
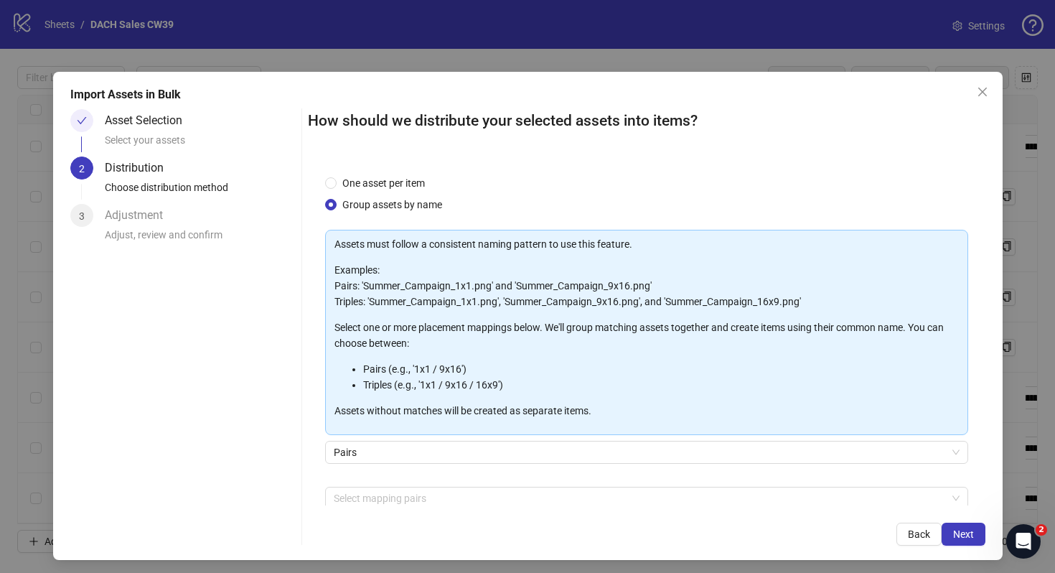
scroll to position [73, 0]
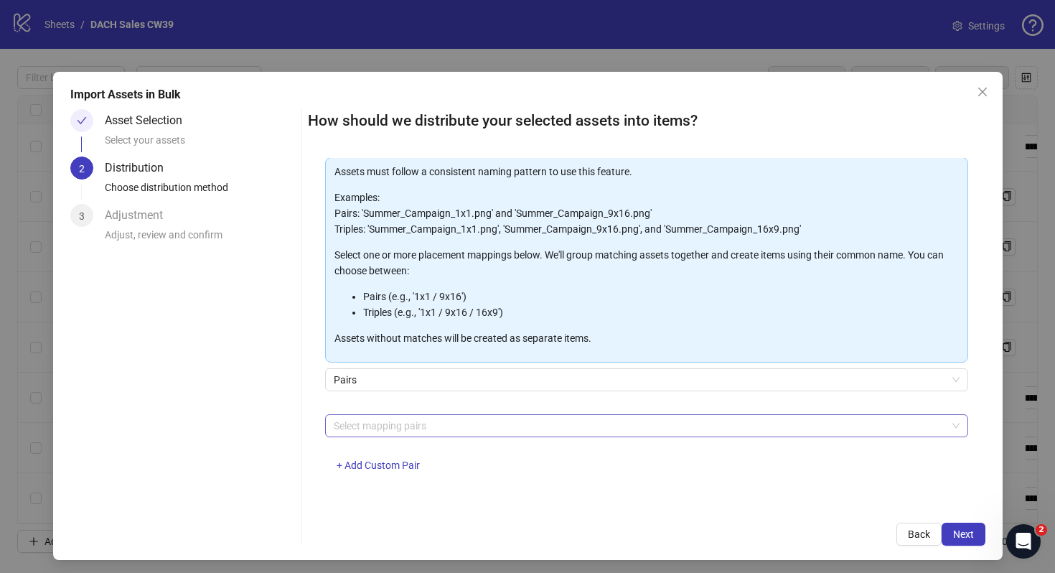
click at [376, 416] on div at bounding box center [639, 426] width 622 height 20
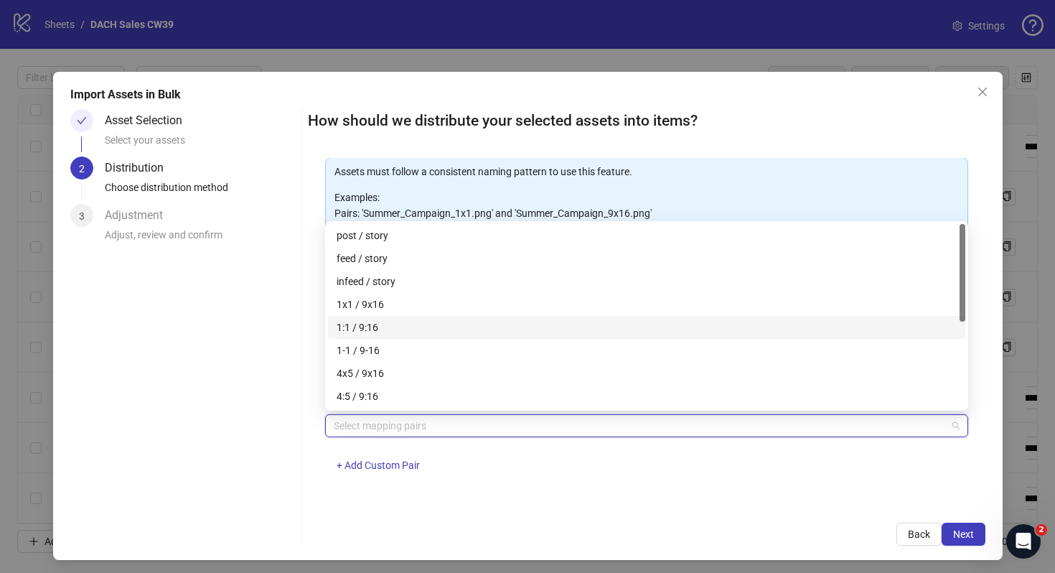
click at [420, 332] on div "1:1 / 9:16" at bounding box center [647, 327] width 620 height 16
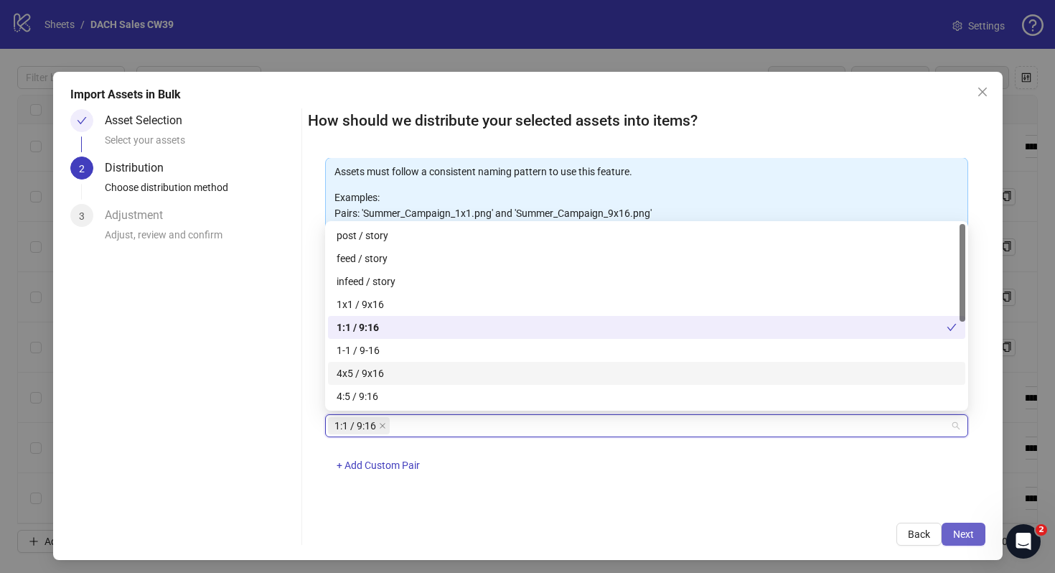
click at [954, 539] on span "Next" at bounding box center [963, 533] width 21 height 11
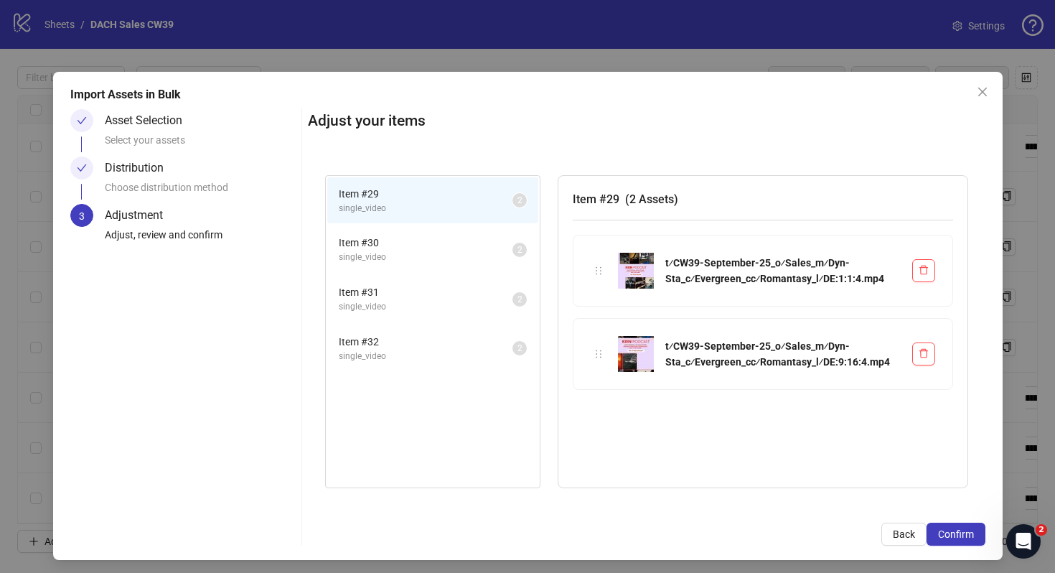
click at [415, 249] on span "Item # 30" at bounding box center [426, 243] width 174 height 16
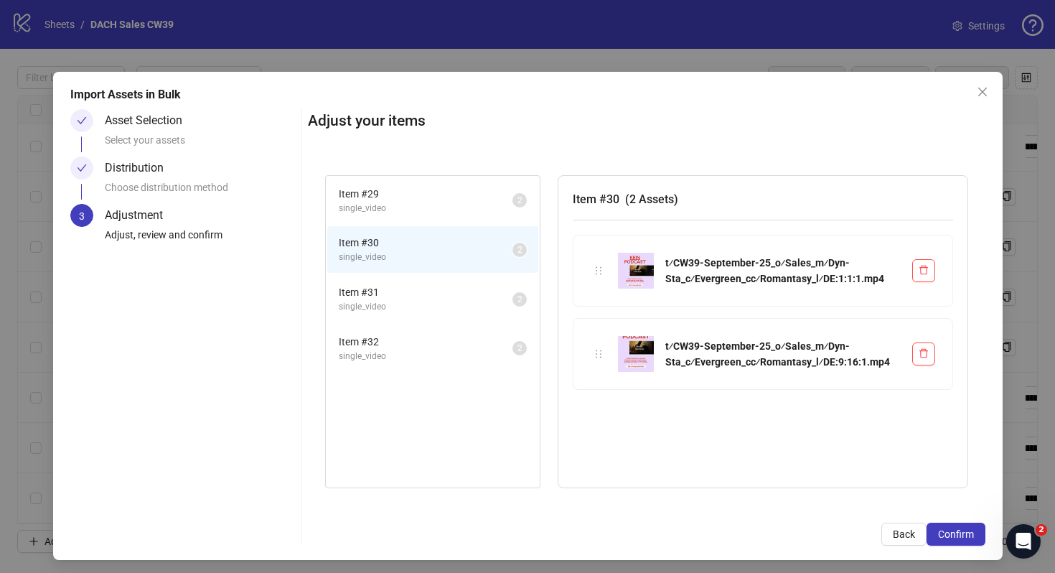
click at [402, 298] on span "Item # 31" at bounding box center [426, 292] width 174 height 16
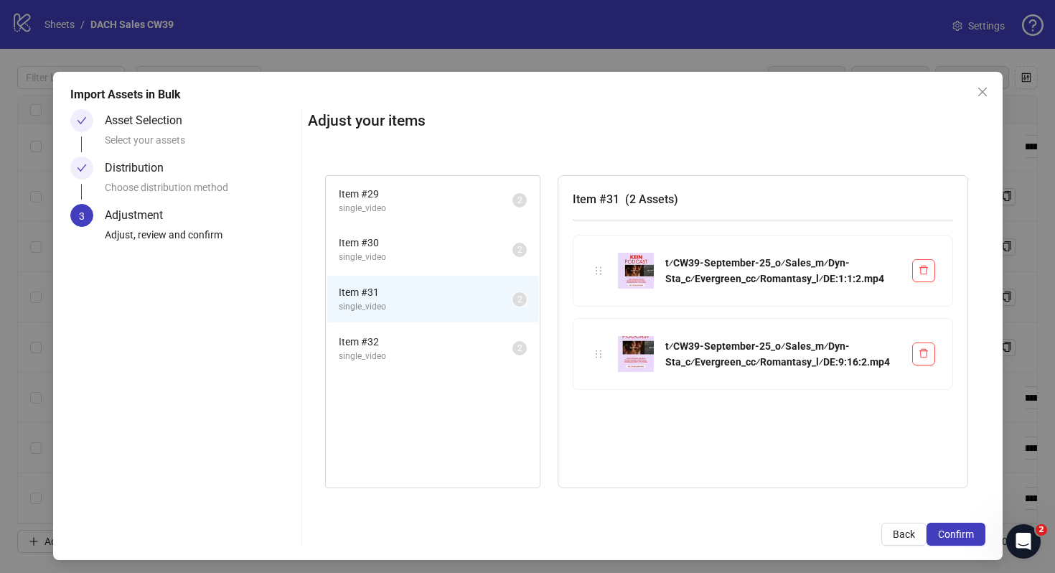
click at [396, 327] on li "Item # 32 single_video 2" at bounding box center [432, 348] width 211 height 47
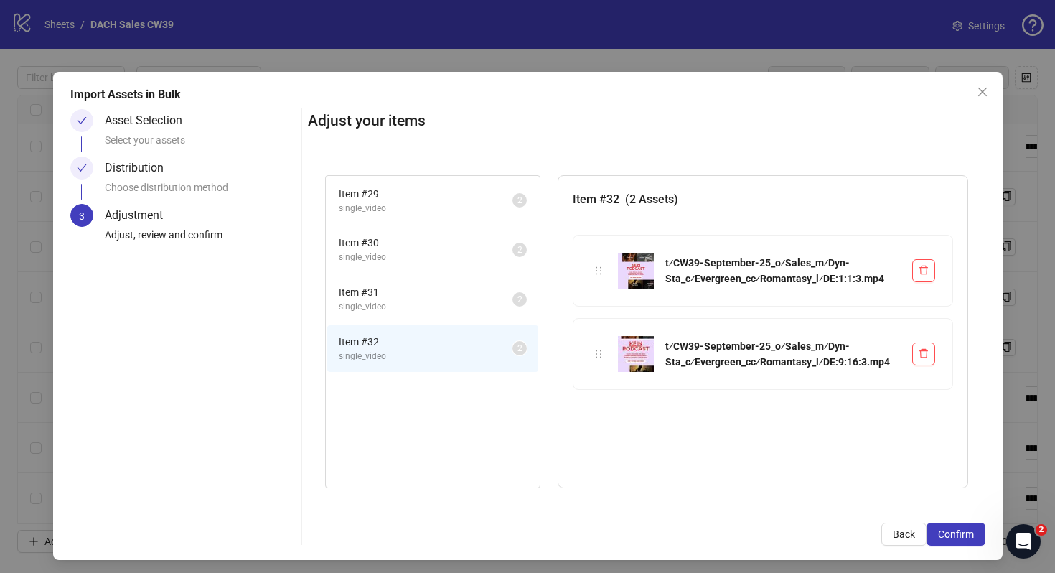
click at [398, 360] on span "single_video" at bounding box center [426, 357] width 174 height 14
click at [952, 543] on button "Confirm" at bounding box center [956, 534] width 59 height 23
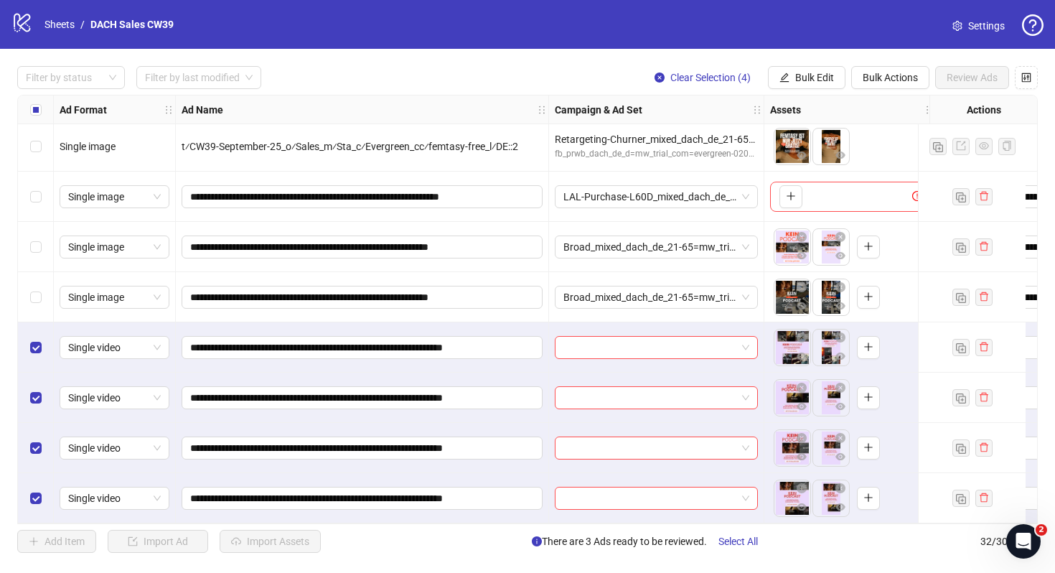
scroll to position [1215, 0]
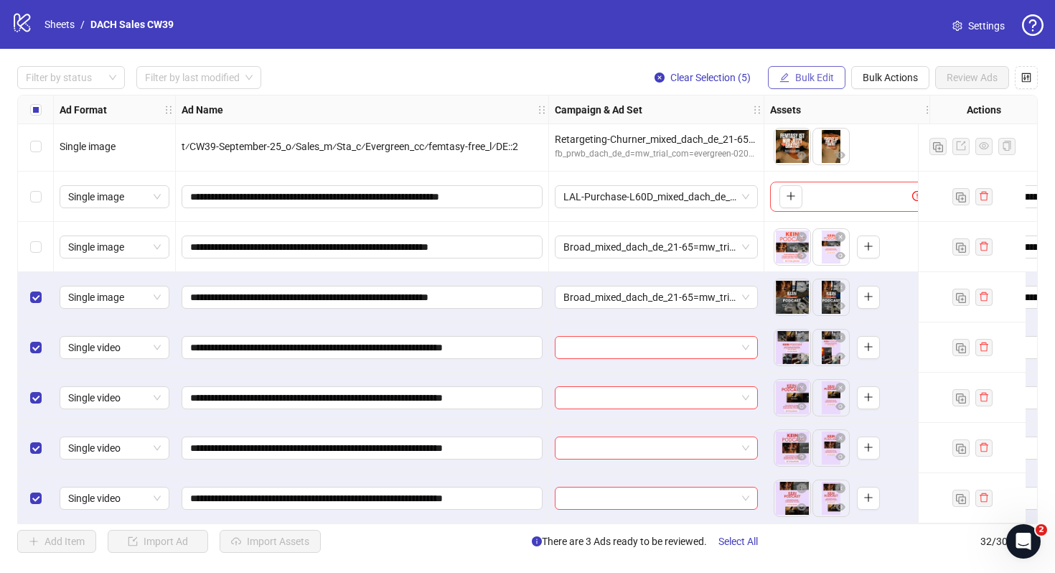
click at [811, 72] on span "Bulk Edit" at bounding box center [814, 77] width 39 height 11
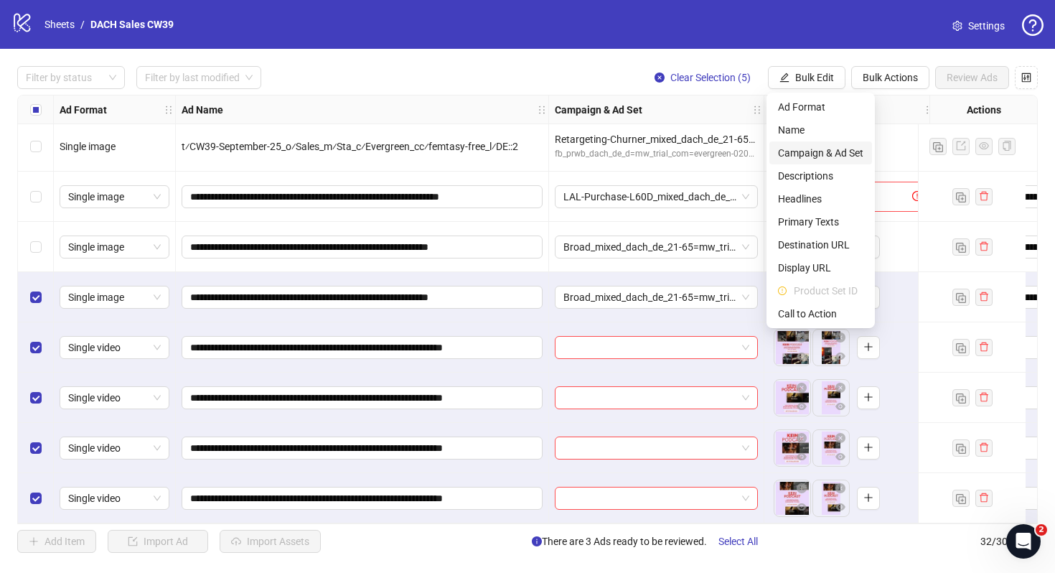
click at [805, 156] on span "Campaign & Ad Set" at bounding box center [820, 153] width 85 height 16
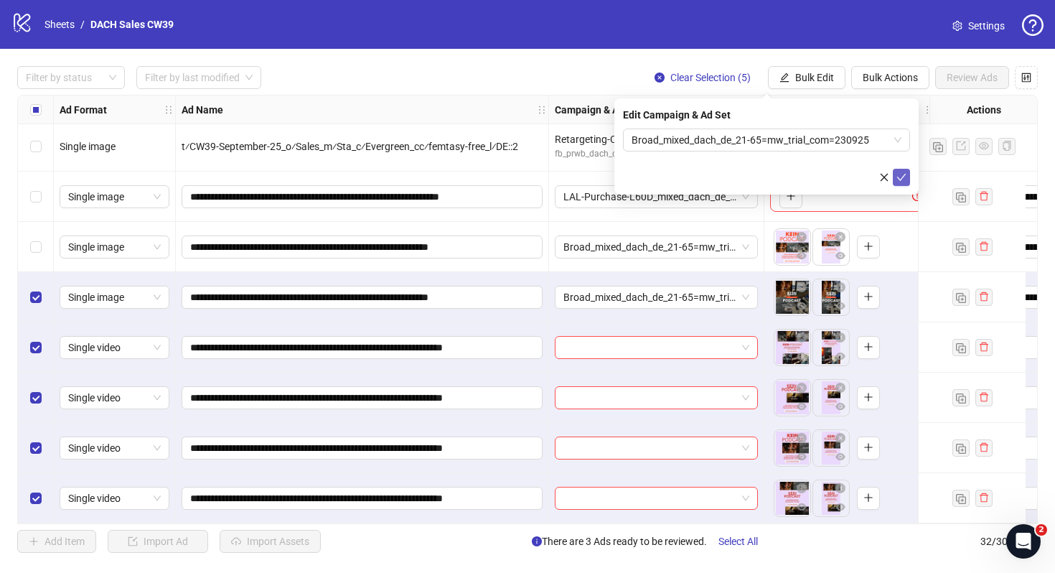
click at [907, 182] on button "submit" at bounding box center [901, 177] width 17 height 17
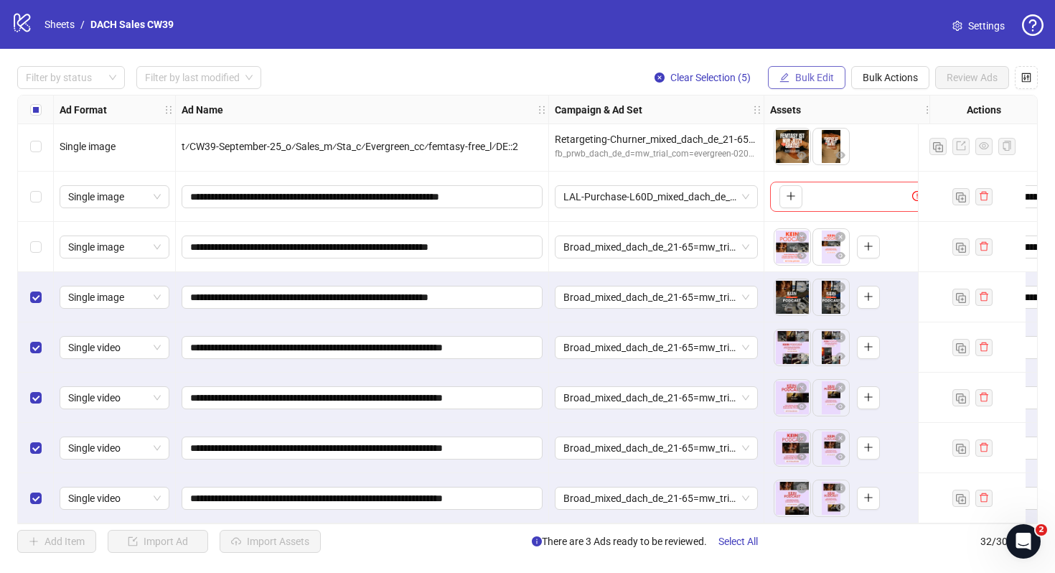
click at [811, 70] on button "Bulk Edit" at bounding box center [807, 77] width 78 height 23
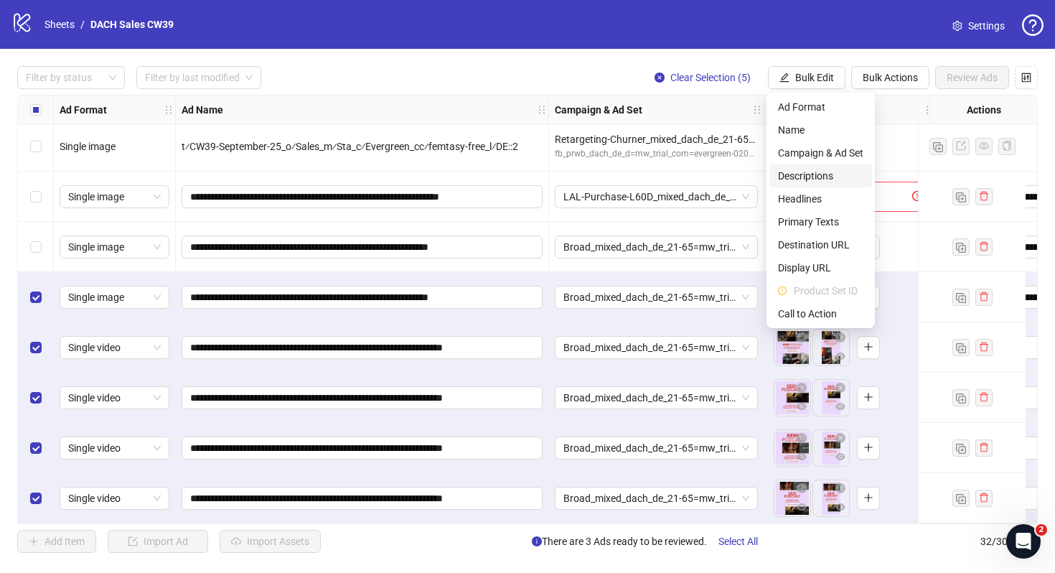
click at [816, 180] on span "Descriptions" at bounding box center [820, 176] width 85 height 16
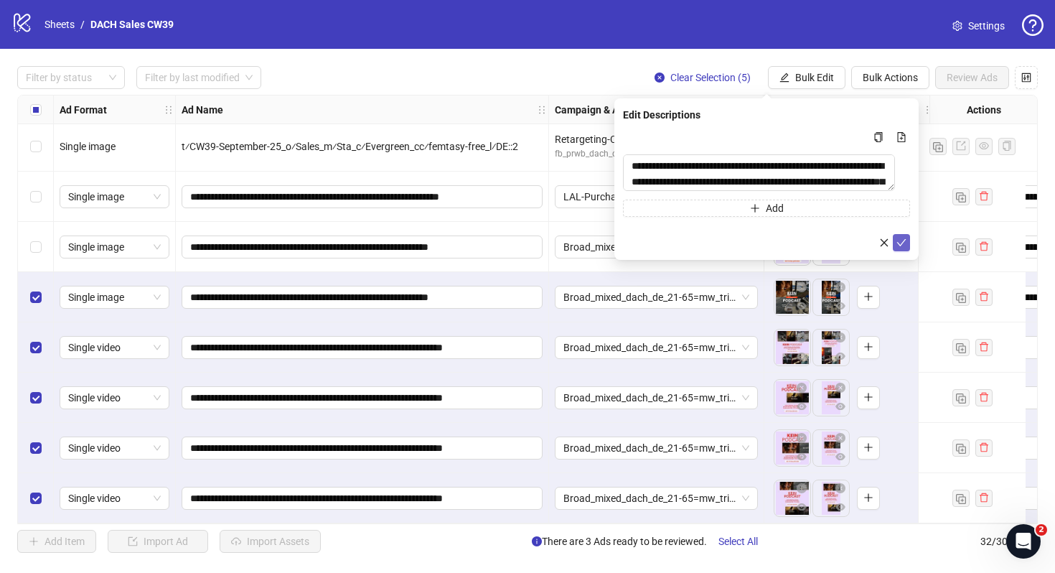
click at [902, 241] on icon "check" at bounding box center [902, 243] width 10 height 10
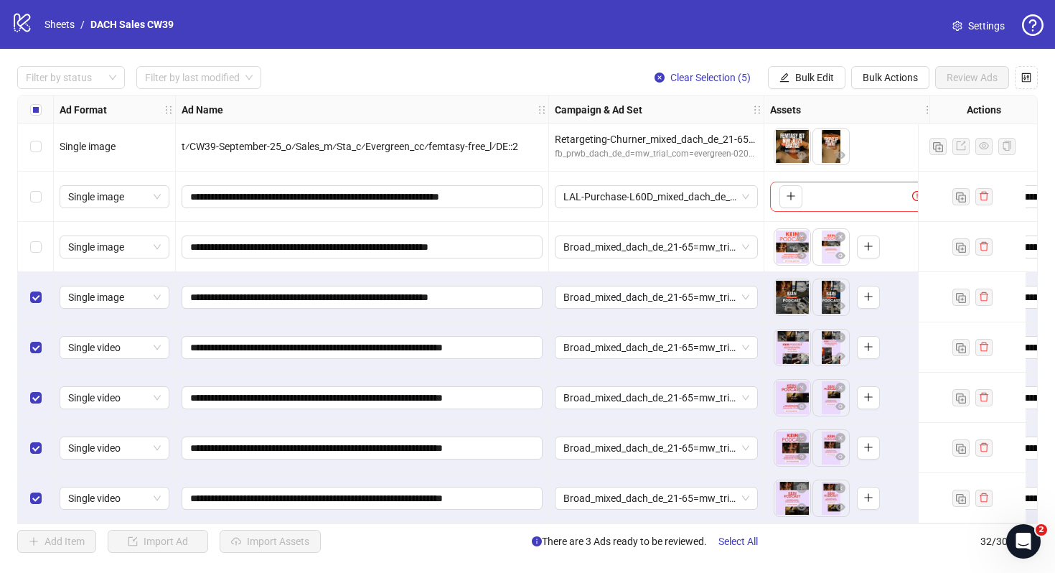
click at [818, 95] on div "Ad Format Ad Name Campaign & Ad Set Assets Descriptions Headlines Primary Texts…" at bounding box center [527, 309] width 1021 height 429
click at [814, 80] on span "Bulk Edit" at bounding box center [814, 77] width 39 height 11
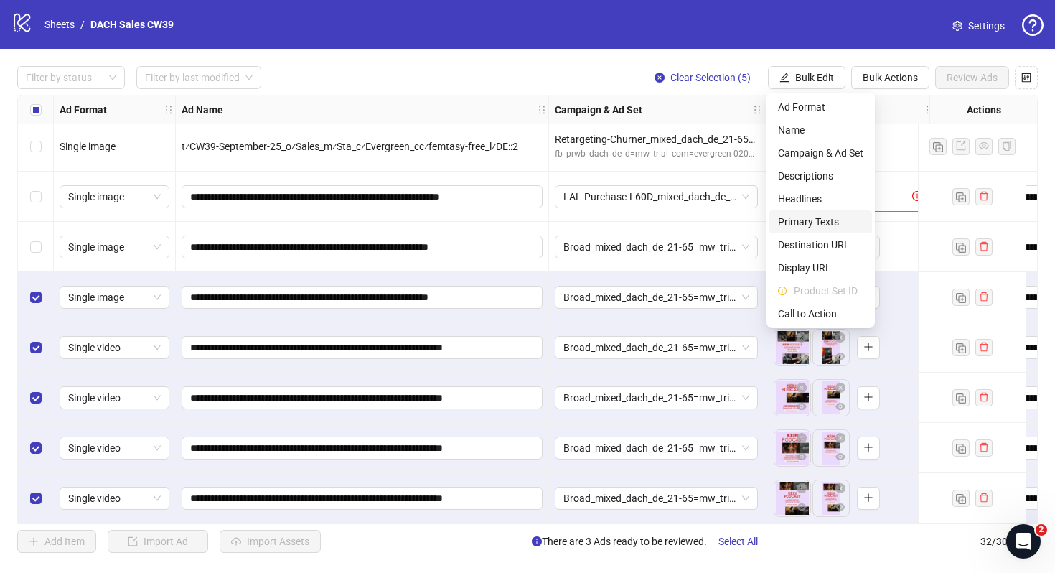
click at [799, 211] on li "Primary Texts" at bounding box center [821, 221] width 103 height 23
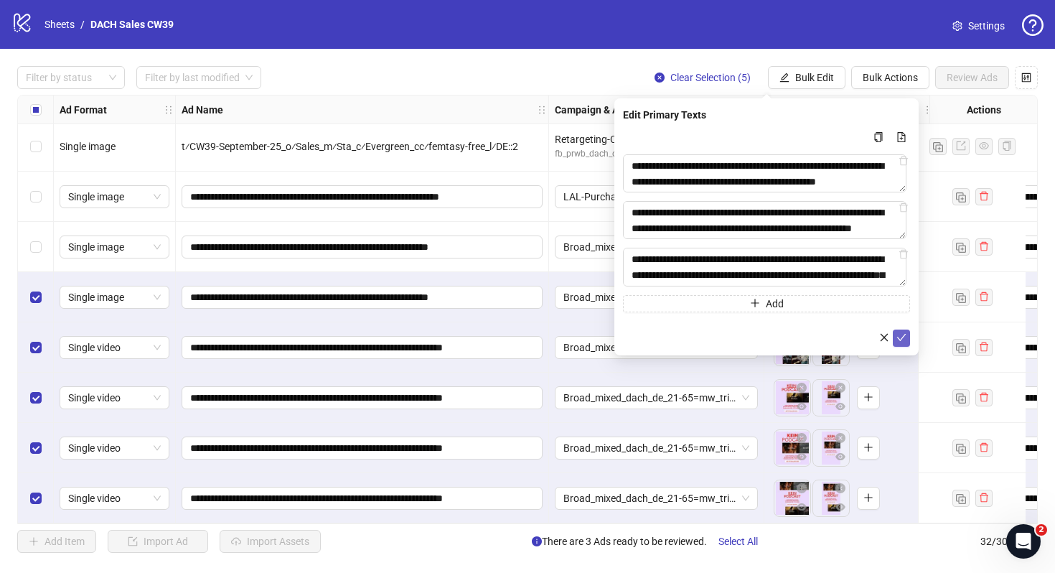
click at [902, 342] on icon "check" at bounding box center [902, 337] width 10 height 10
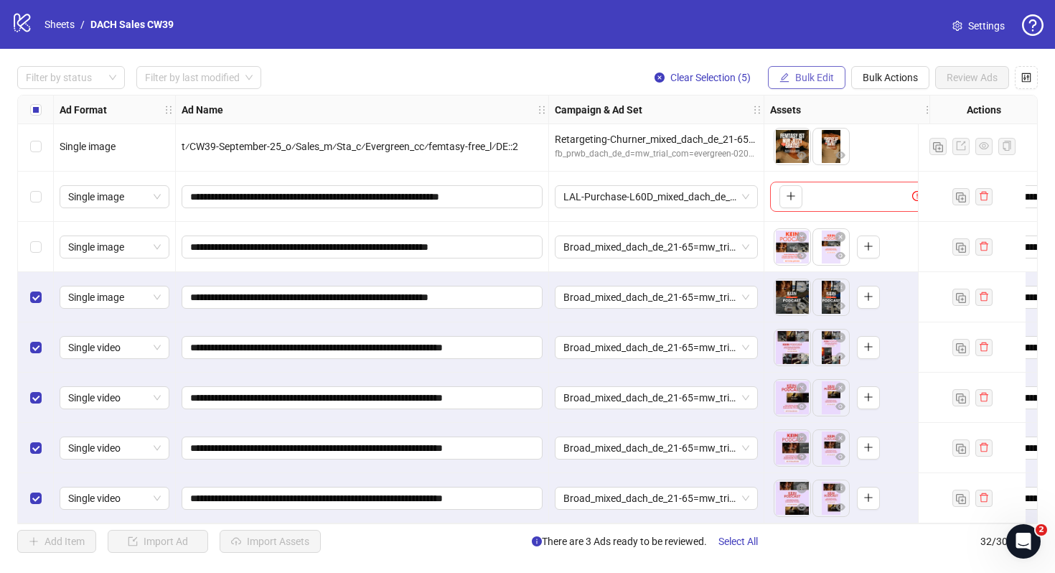
click at [810, 78] on span "Bulk Edit" at bounding box center [814, 77] width 39 height 11
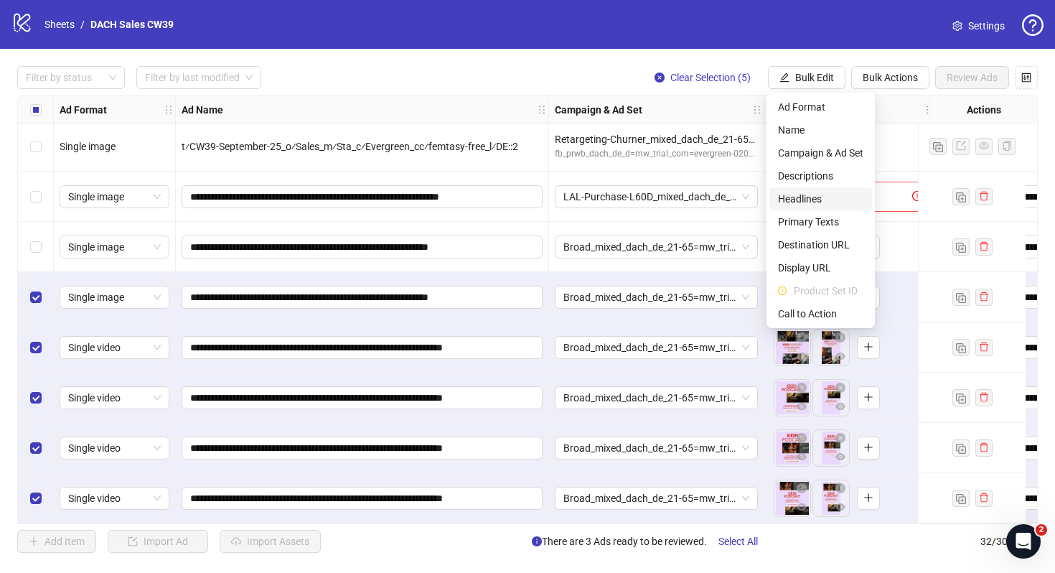
click at [802, 202] on span "Headlines" at bounding box center [820, 199] width 85 height 16
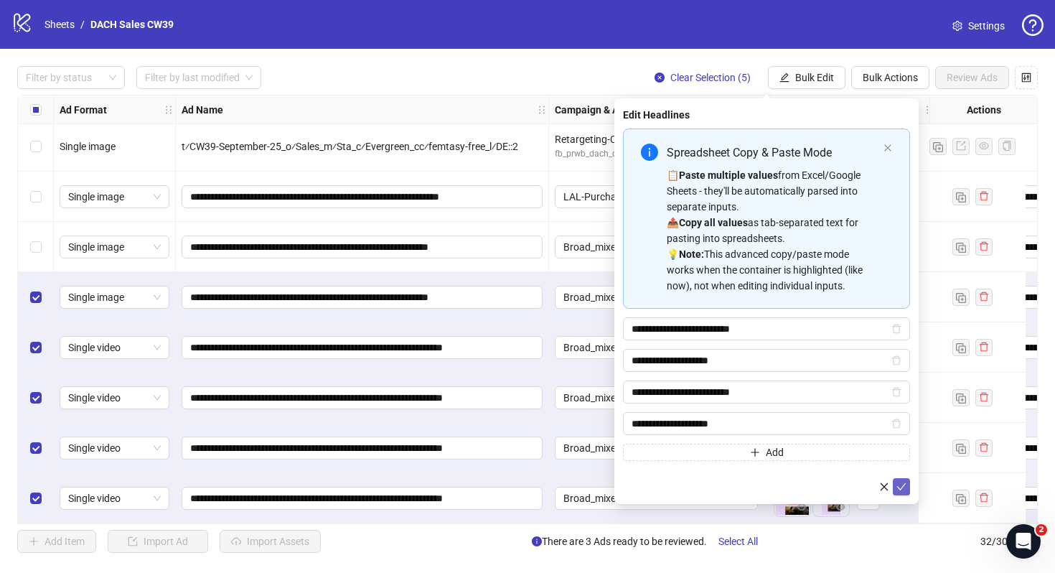
click at [908, 487] on button "submit" at bounding box center [901, 486] width 17 height 17
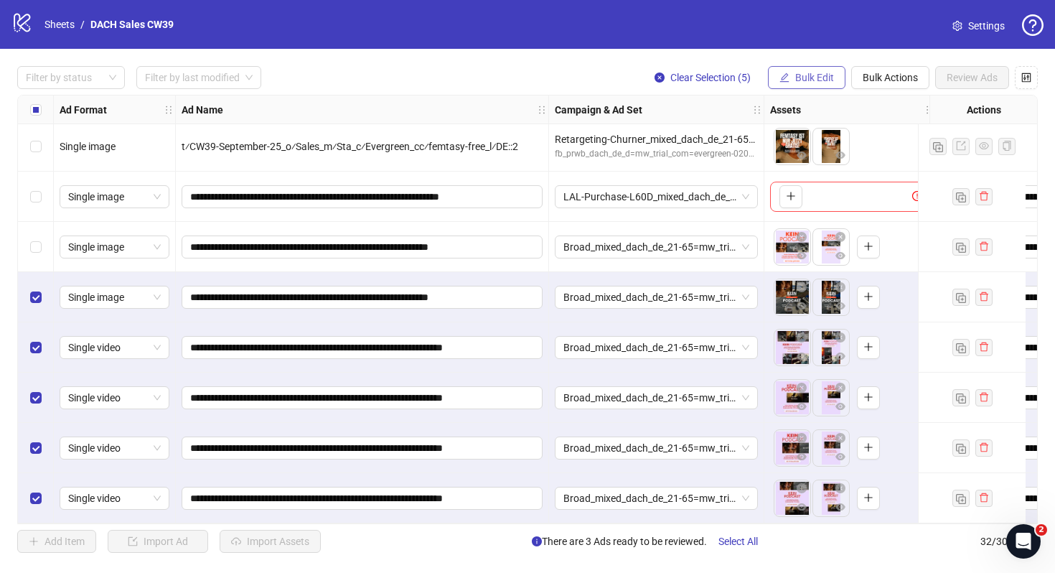
click at [804, 75] on span "Bulk Edit" at bounding box center [814, 77] width 39 height 11
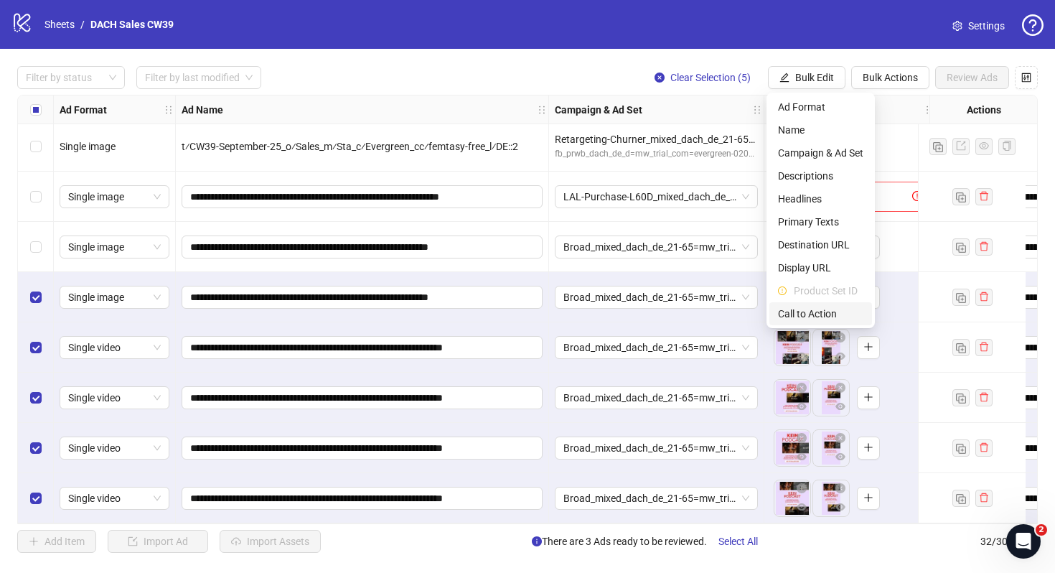
click at [825, 314] on span "Call to Action" at bounding box center [820, 314] width 85 height 16
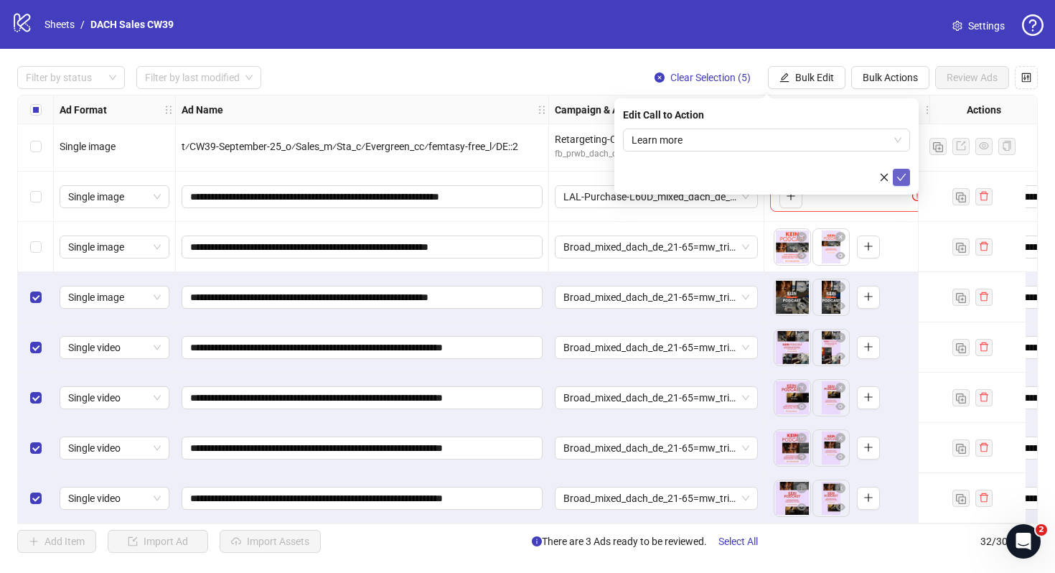
click at [905, 184] on button "submit" at bounding box center [901, 177] width 17 height 17
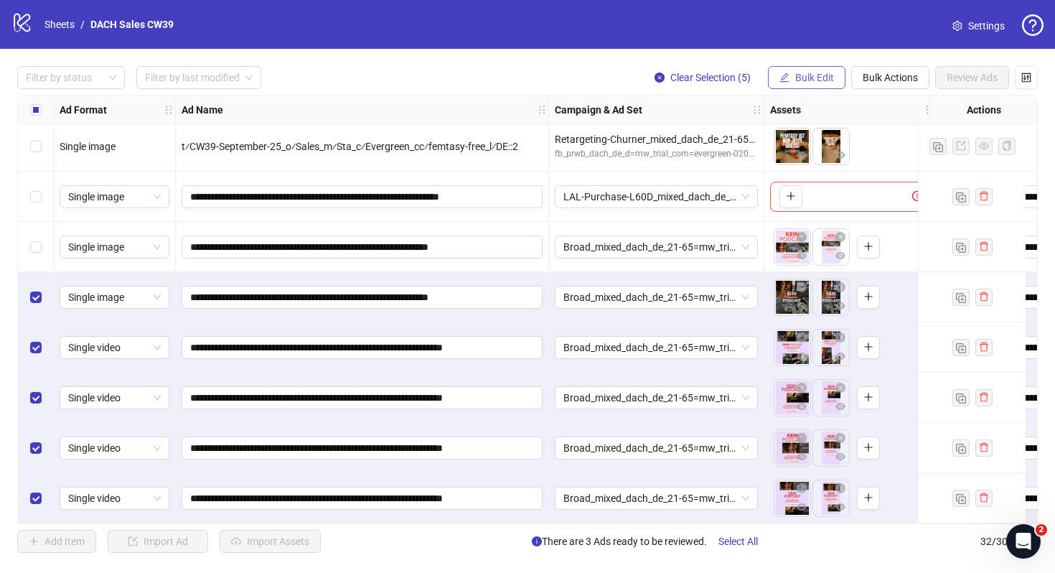
click at [814, 74] on span "Bulk Edit" at bounding box center [814, 77] width 39 height 11
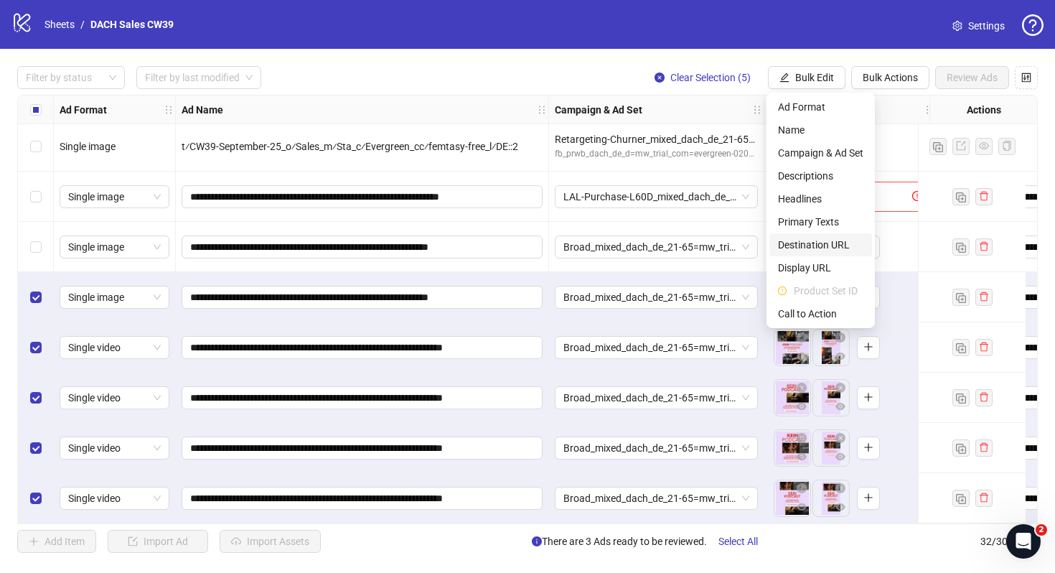
click at [797, 238] on span "Destination URL" at bounding box center [820, 245] width 85 height 16
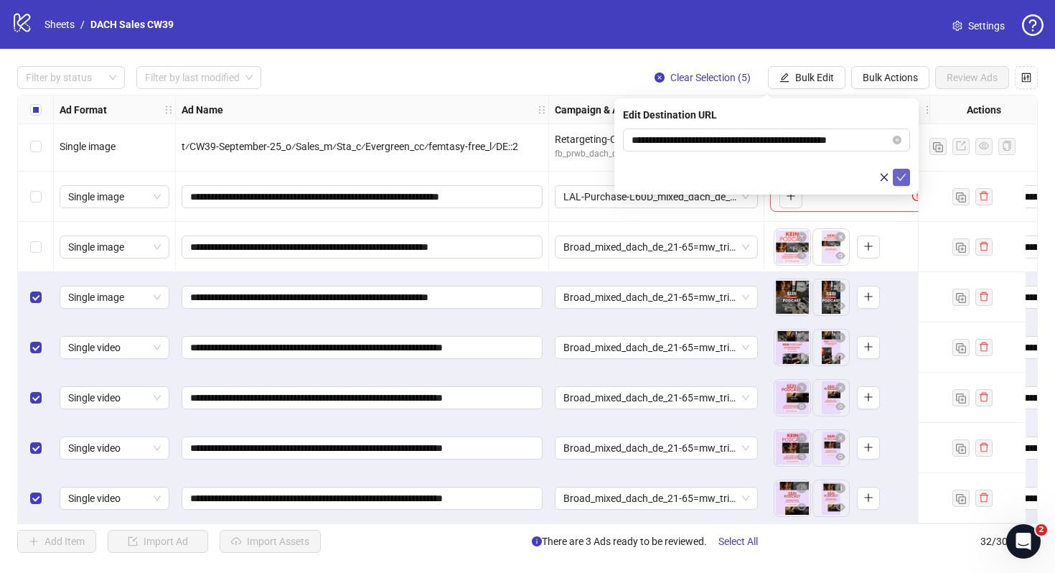
click at [902, 169] on button "submit" at bounding box center [901, 177] width 17 height 17
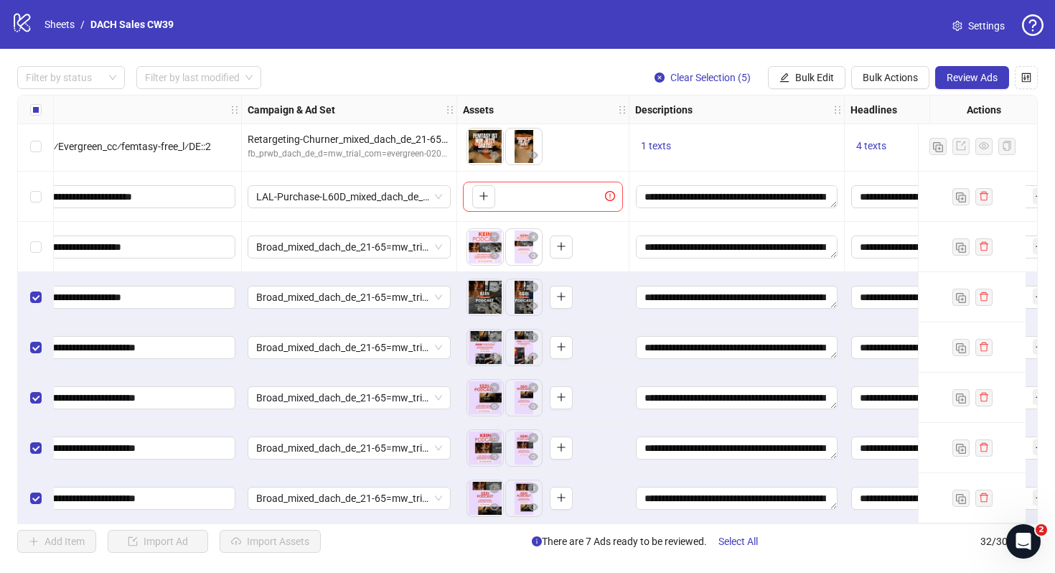
scroll to position [1214, 0]
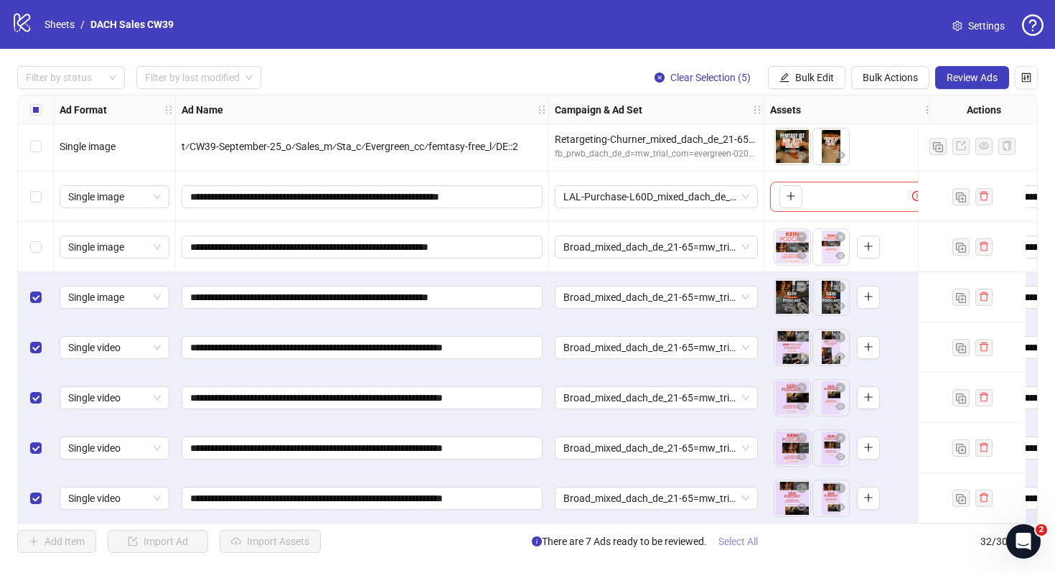
click at [746, 541] on span "Select All" at bounding box center [738, 541] width 39 height 11
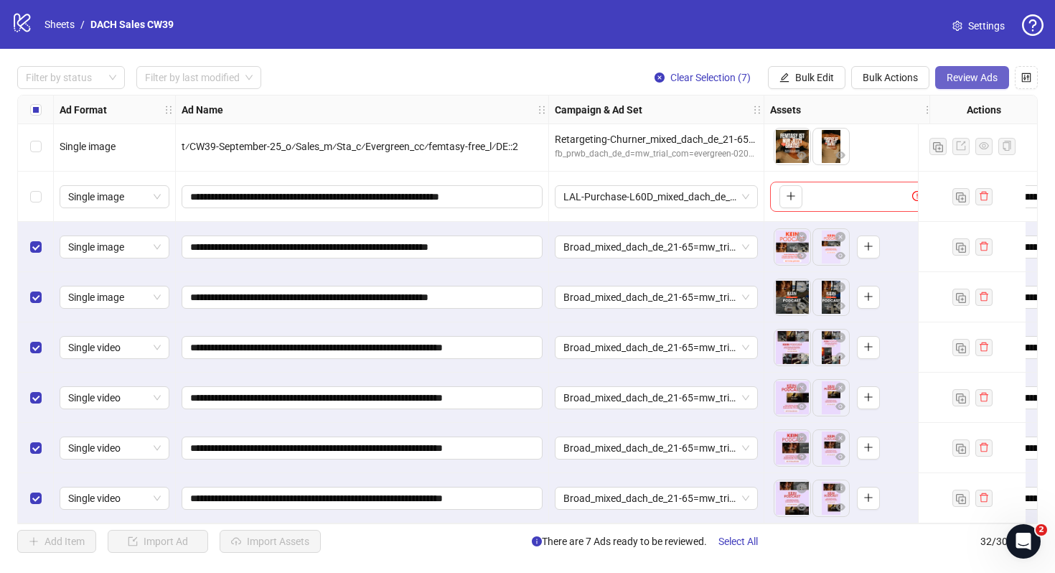
click at [982, 79] on span "Review Ads" at bounding box center [972, 77] width 51 height 11
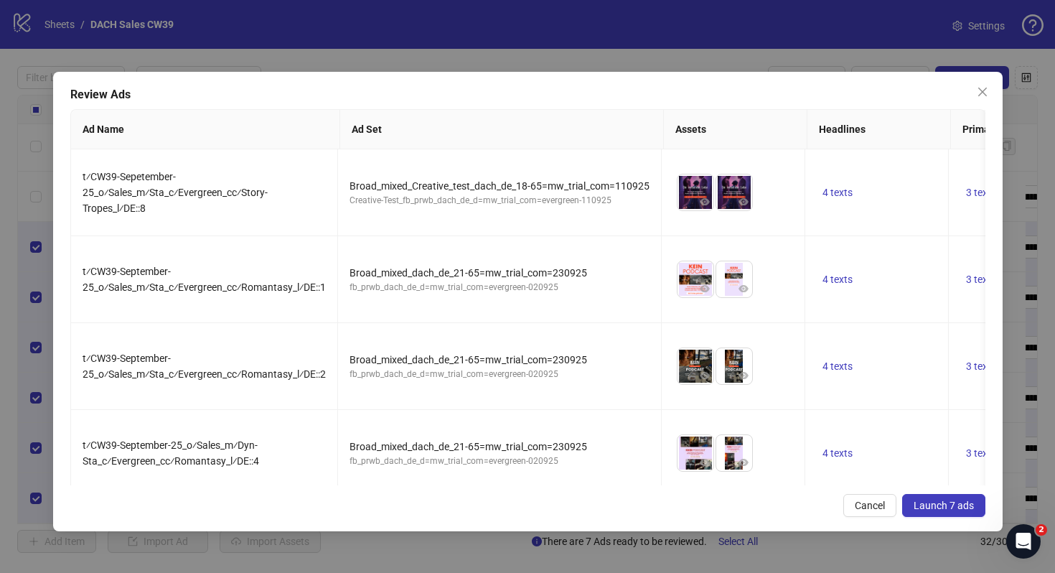
click at [926, 497] on button "Launch 7 ads" at bounding box center [943, 505] width 83 height 23
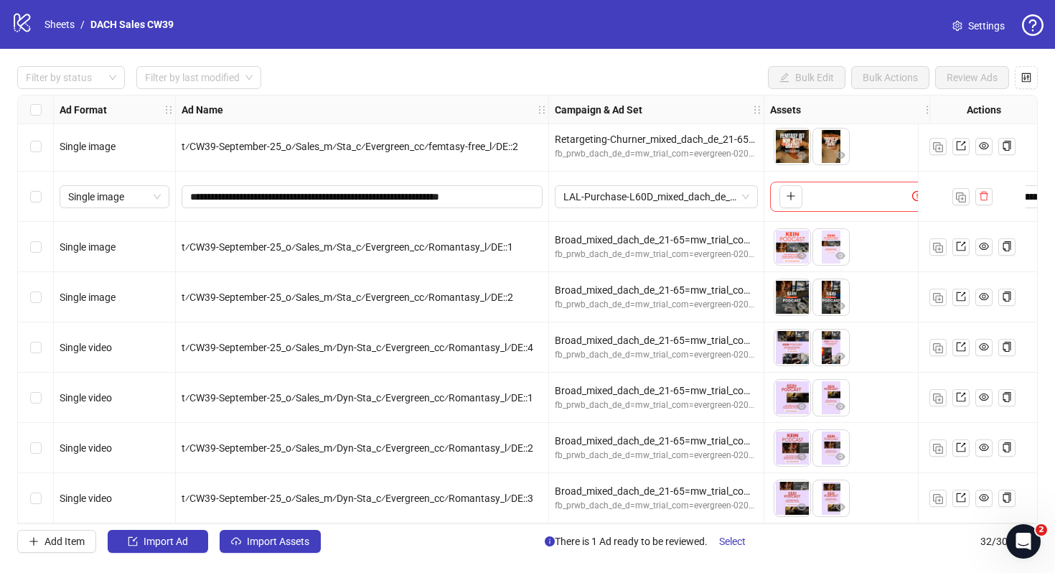
scroll to position [1215, 0]
